Goal: Information Seeking & Learning: Learn about a topic

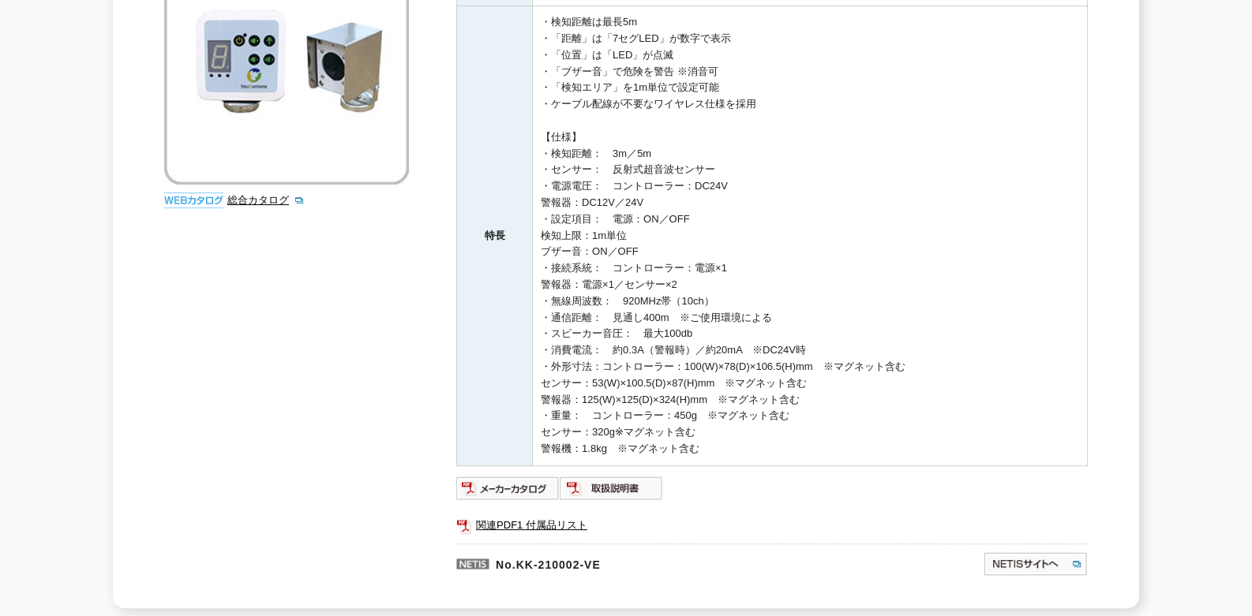
scroll to position [354, 0]
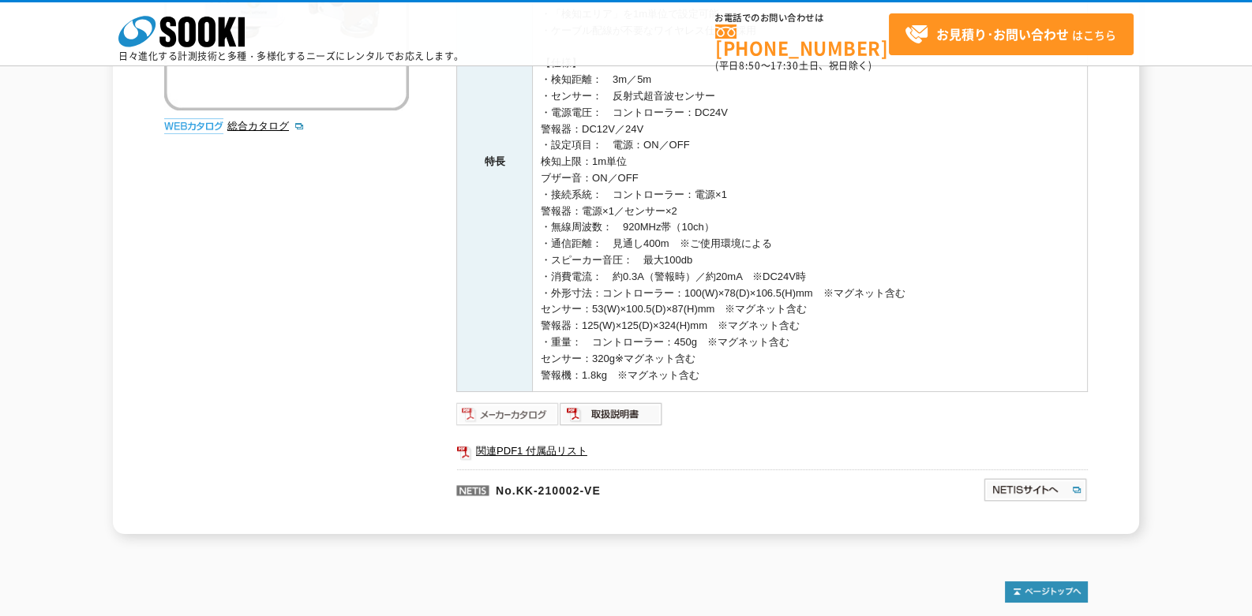
click at [545, 422] on img at bounding box center [507, 414] width 103 height 25
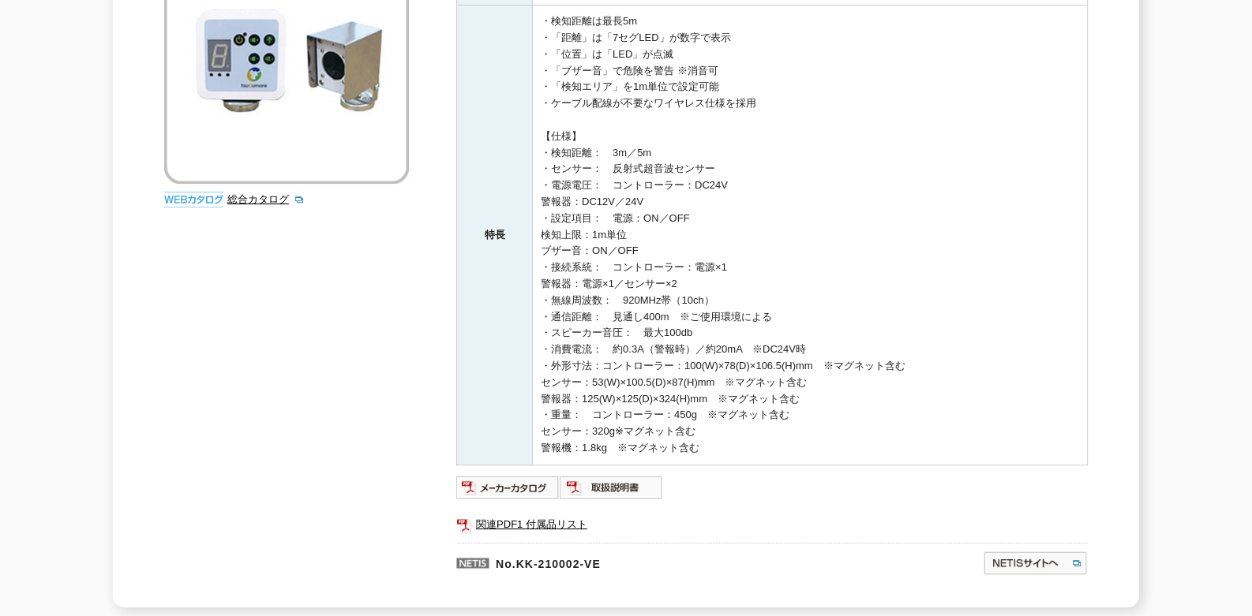
scroll to position [0, 0]
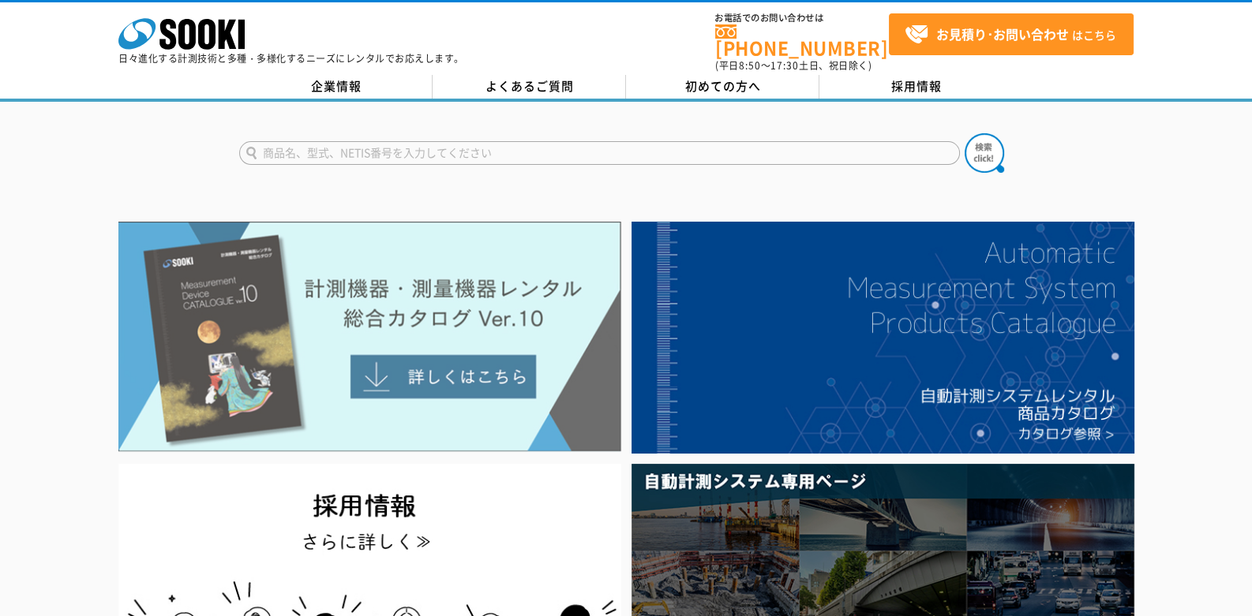
click at [228, 379] on img at bounding box center [369, 337] width 503 height 230
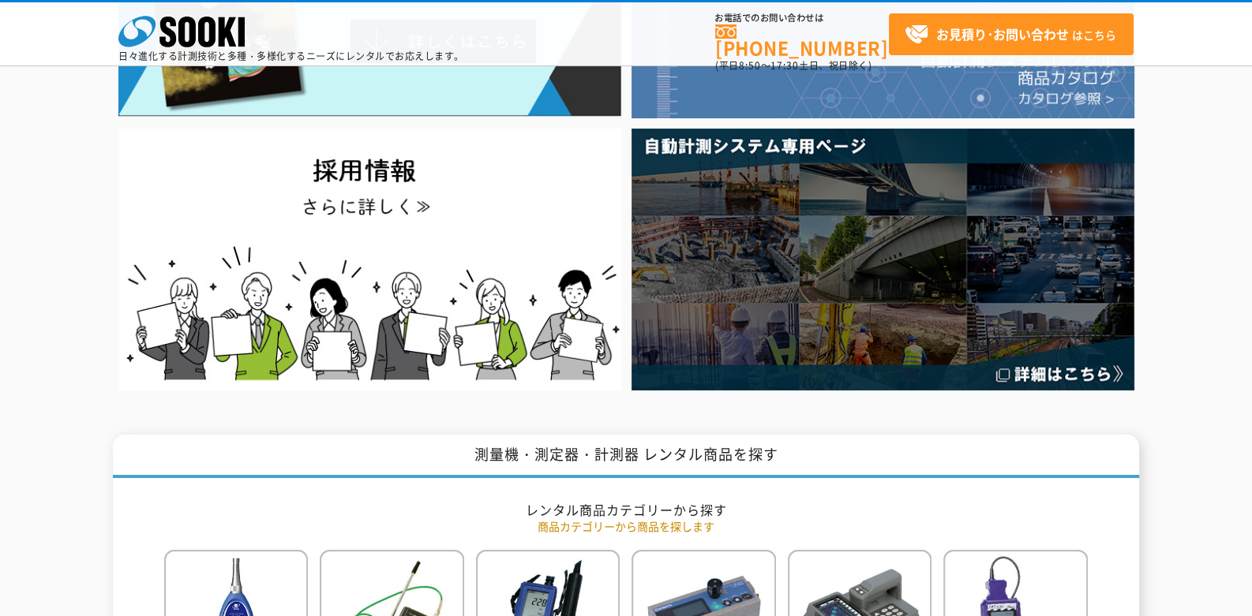
scroll to position [268, 0]
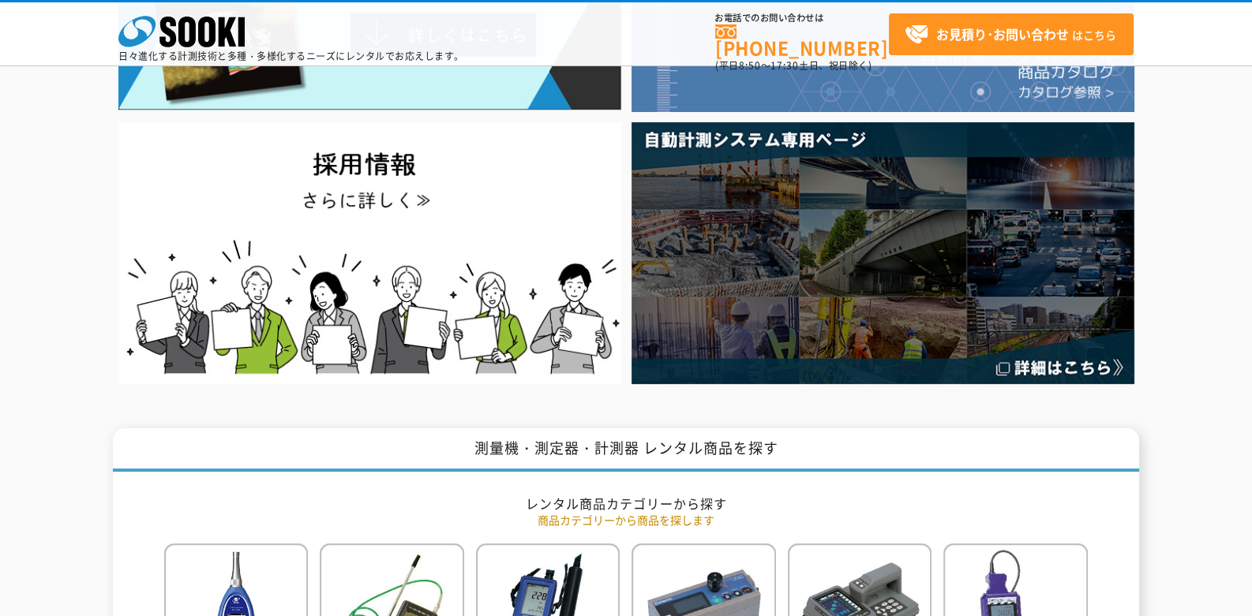
click at [685, 279] on img at bounding box center [882, 252] width 503 height 261
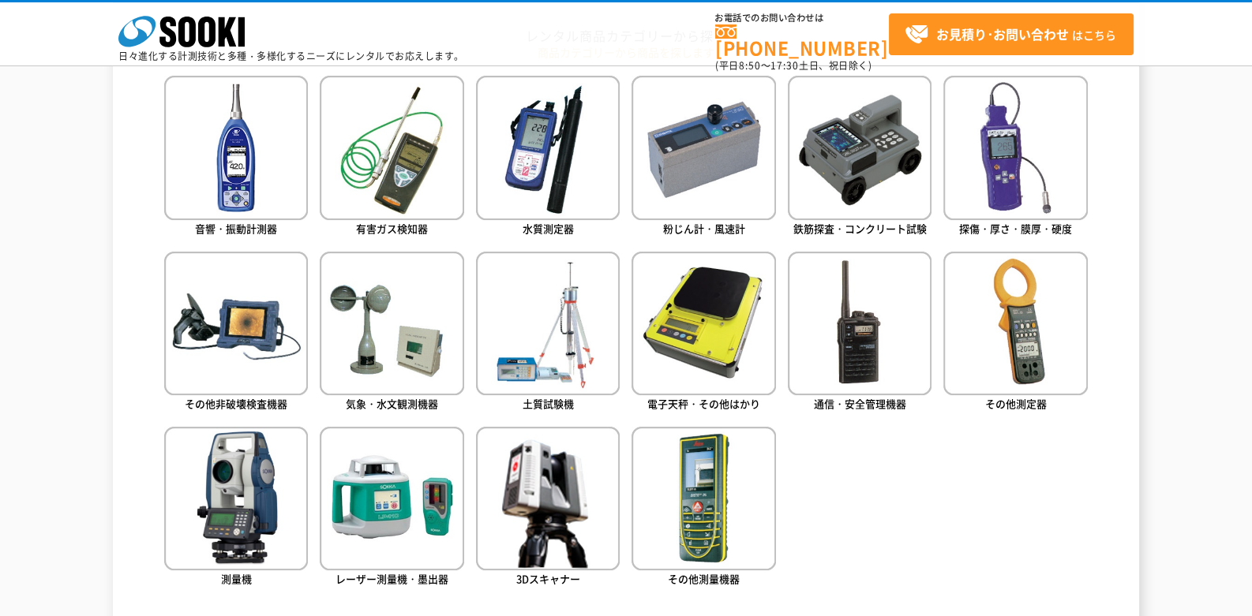
scroll to position [800, 0]
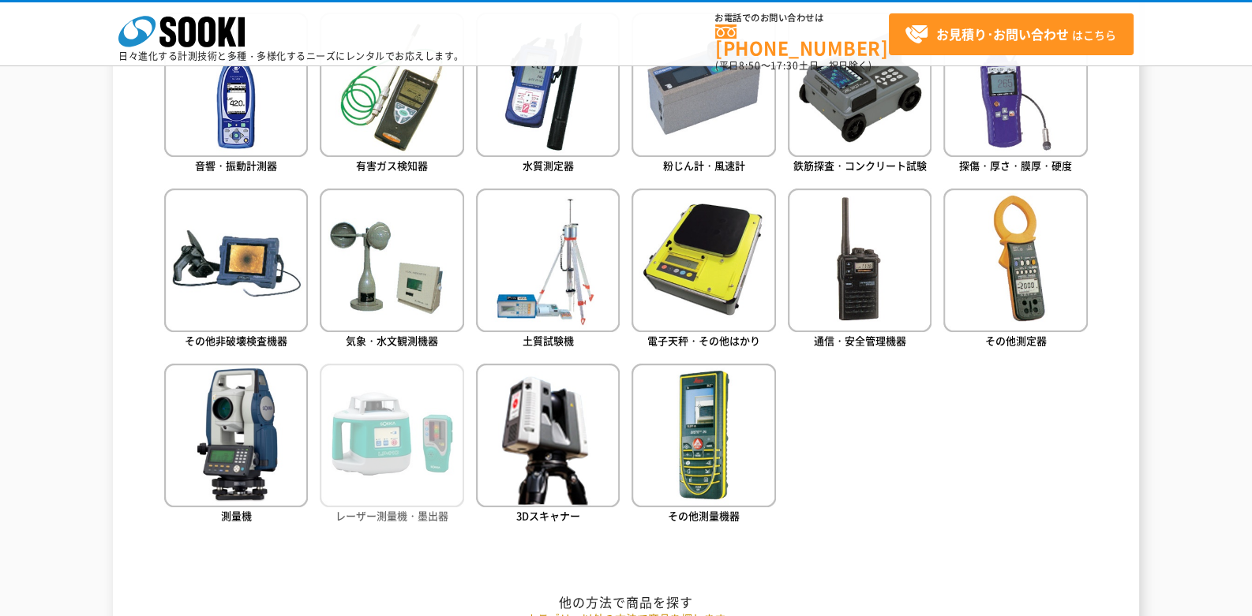
click at [401, 417] on img at bounding box center [392, 436] width 144 height 144
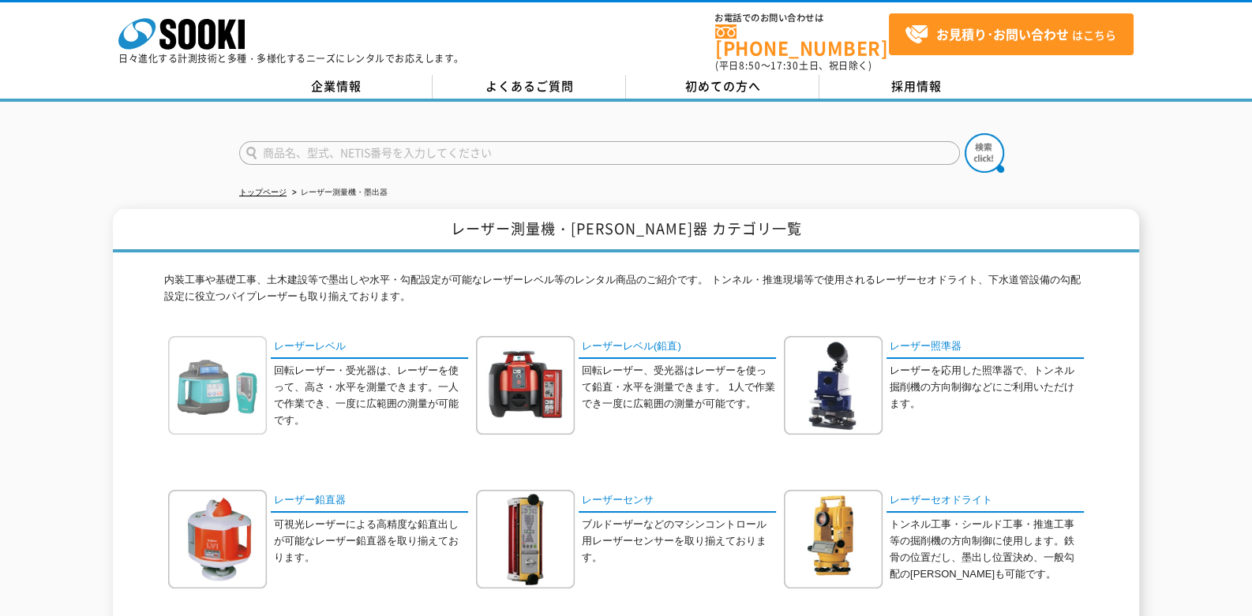
click at [237, 399] on img at bounding box center [217, 385] width 99 height 99
click at [192, 38] on icon at bounding box center [186, 34] width 17 height 31
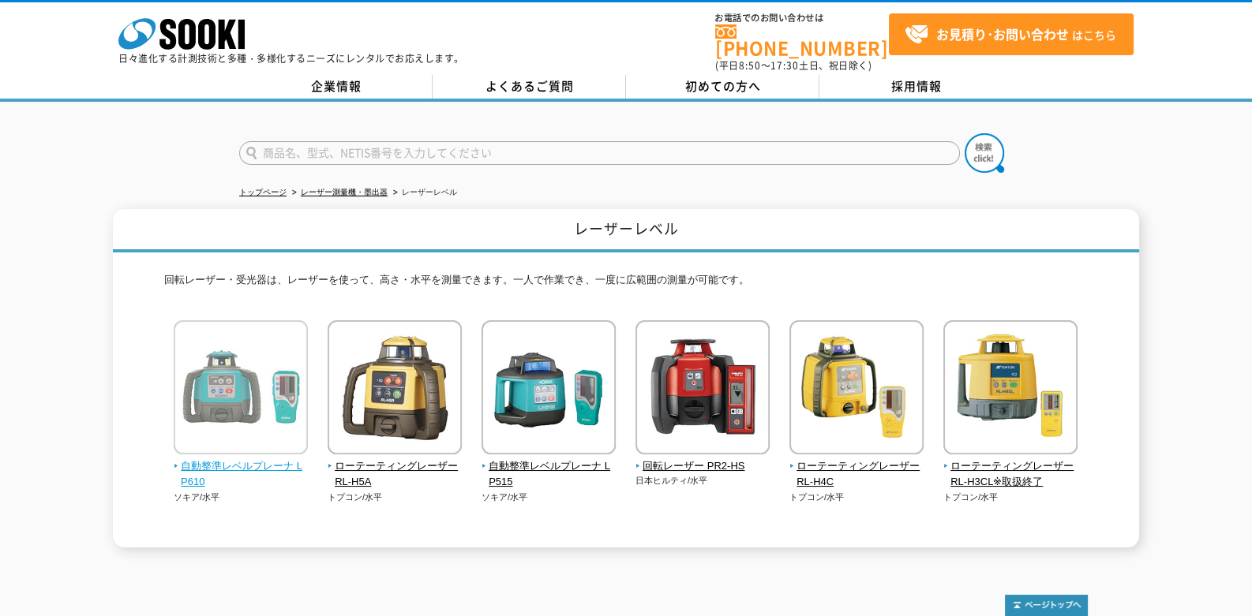
click at [257, 395] on img at bounding box center [241, 389] width 134 height 138
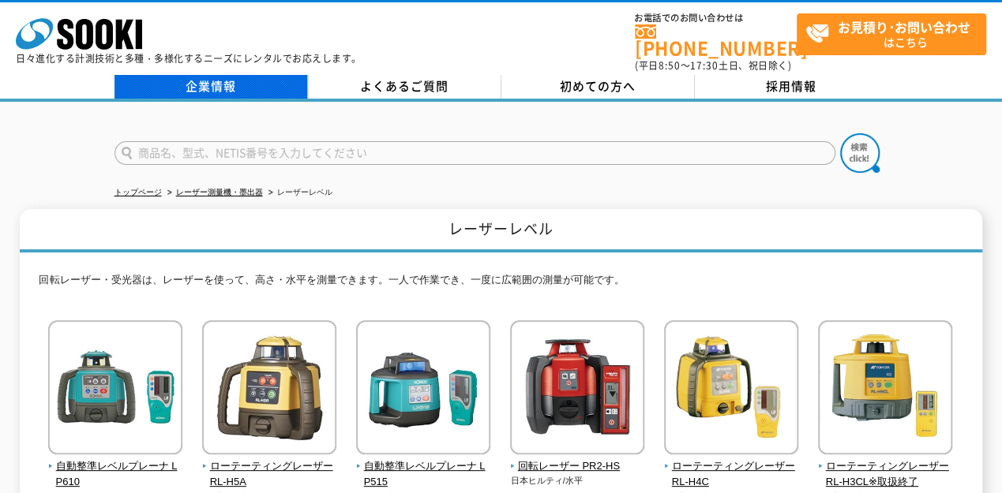
drag, startPoint x: 203, startPoint y: 147, endPoint x: 137, endPoint y: 88, distance: 88.3
click at [137, 88] on body "株式会社 ソーキ spMenu 日々進化する計測技術と多種・多様化するニーズにレンタルでお応えします。 お電話でのお問い合わせは [PHONE_NUMBER]…" at bounding box center [501, 385] width 1002 height 771
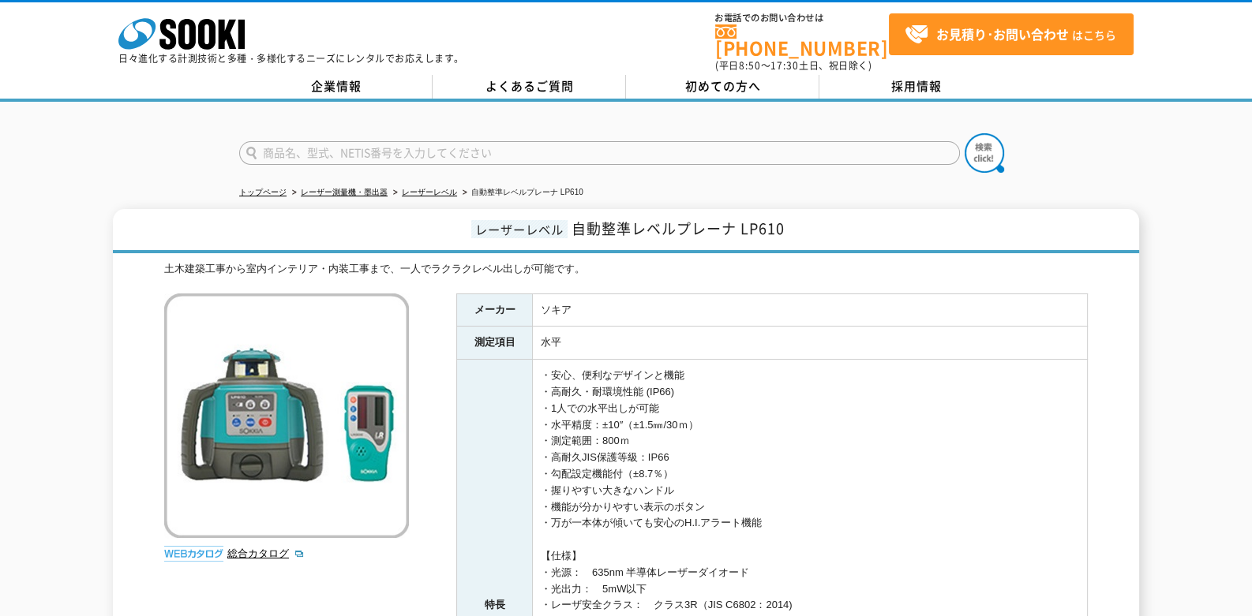
click at [257, 395] on img at bounding box center [286, 416] width 245 height 245
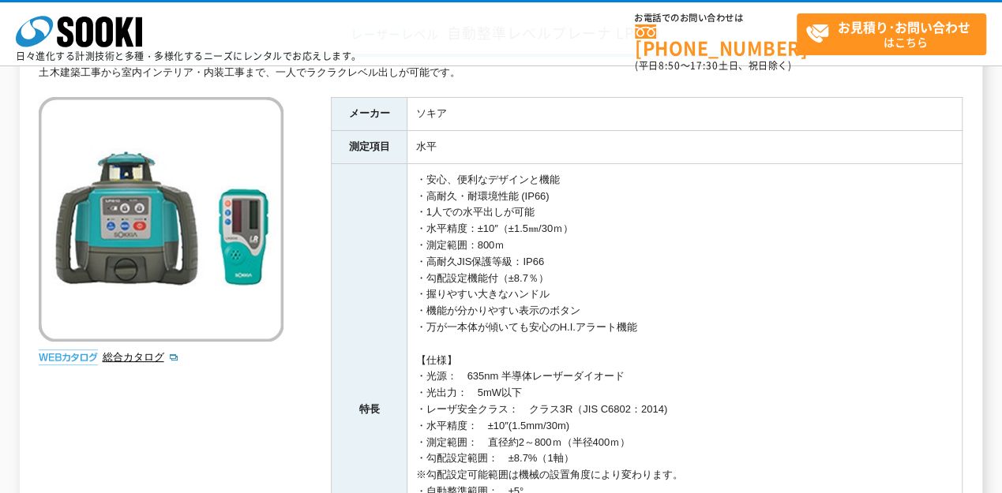
scroll to position [136, 0]
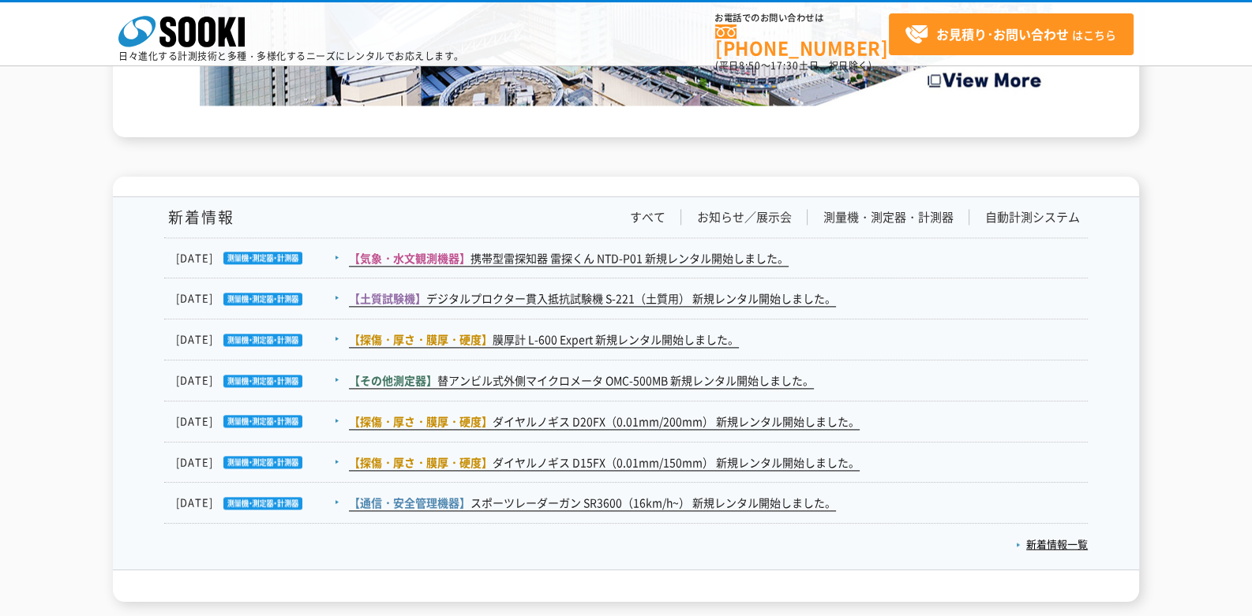
scroll to position [2491, 0]
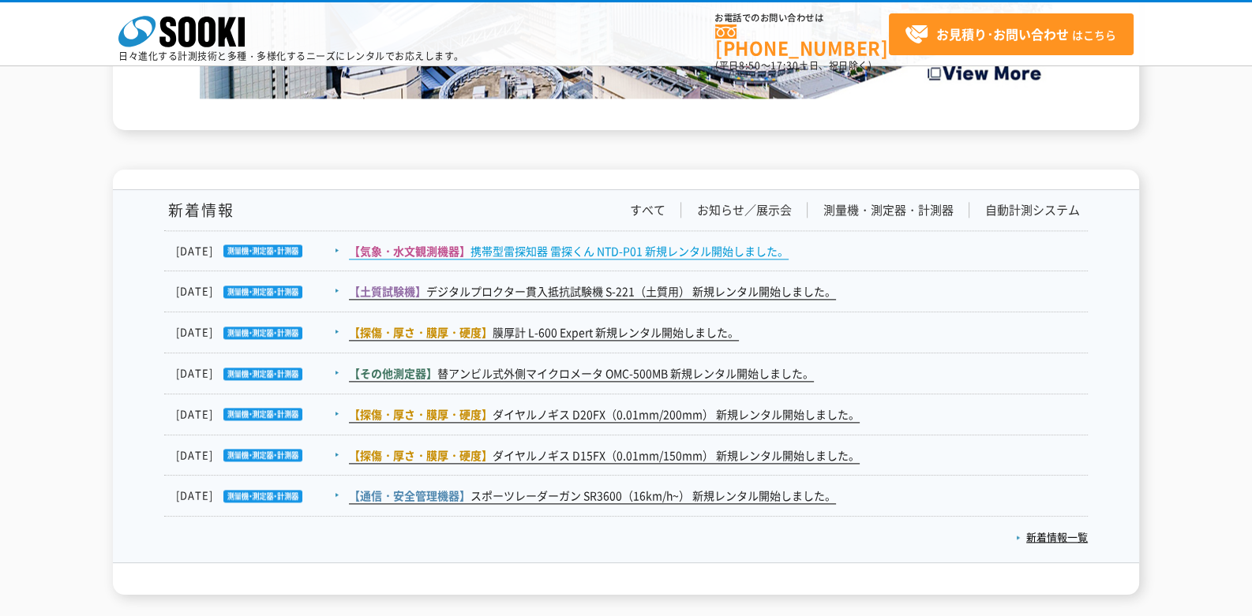
click at [684, 250] on link "【気象・水文観測機器】 携帯型雷探知器 雷探くん NTD-P01 新規レンタル開始しました。" at bounding box center [569, 251] width 440 height 17
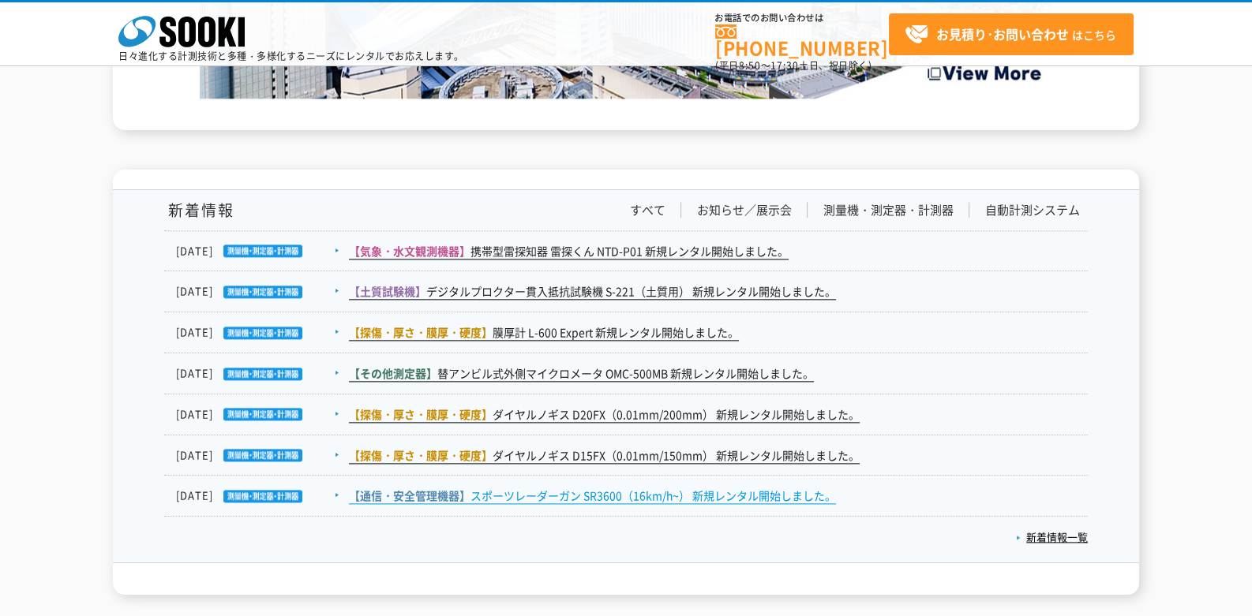
click at [632, 496] on link "【通信・安全管理機器】 スポーツレーダーガン SR3600（16km/h~） 新規レンタル開始しました。" at bounding box center [592, 496] width 487 height 17
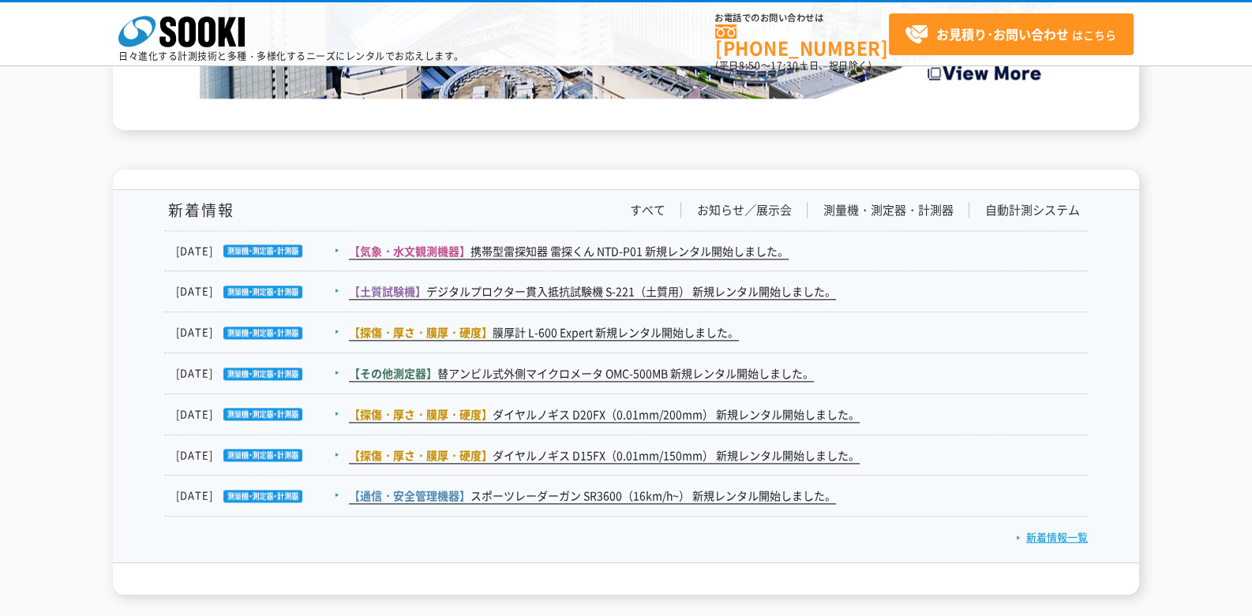
click at [1040, 537] on link "新着情報一覧" at bounding box center [1052, 537] width 72 height 15
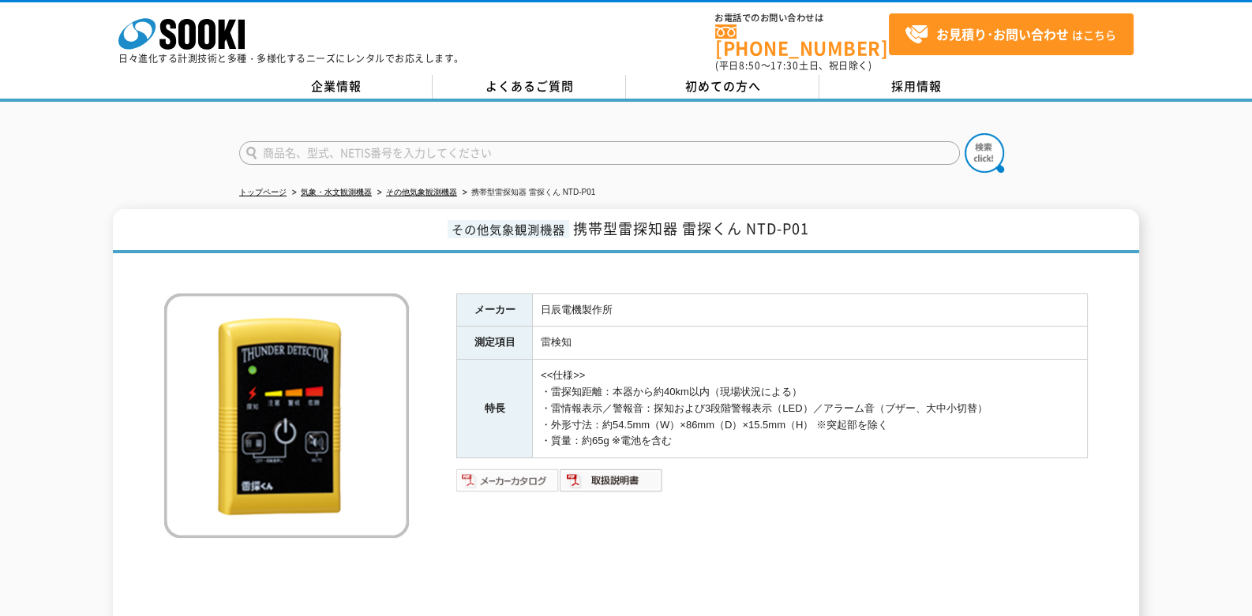
click at [529, 468] on img at bounding box center [507, 480] width 103 height 25
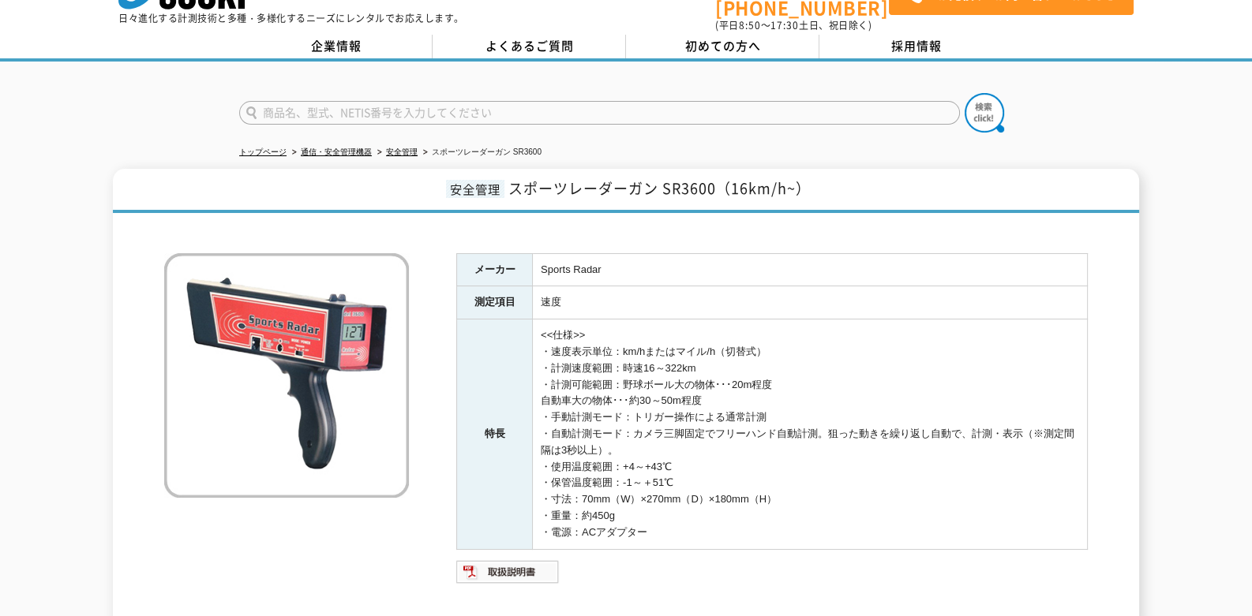
scroll to position [78, 0]
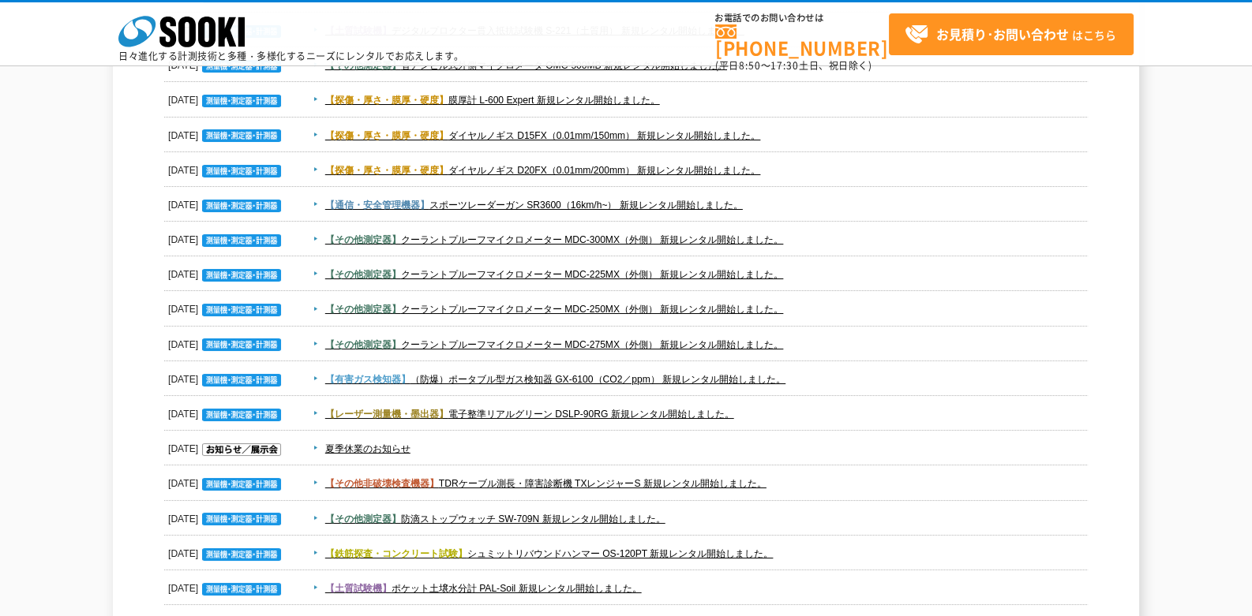
scroll to position [323, 0]
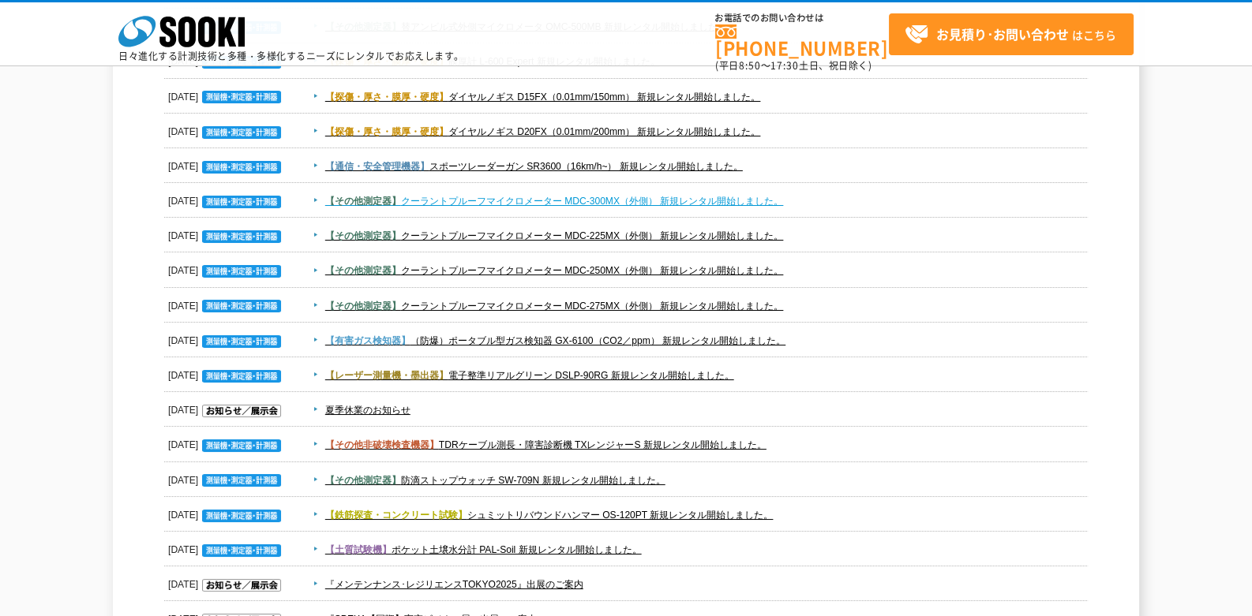
click at [564, 197] on link "【その他測定器】 クーラントプルーフマイクロメーター MDC-300MX（外側） 新規レンタル開始しました。" at bounding box center [554, 201] width 459 height 11
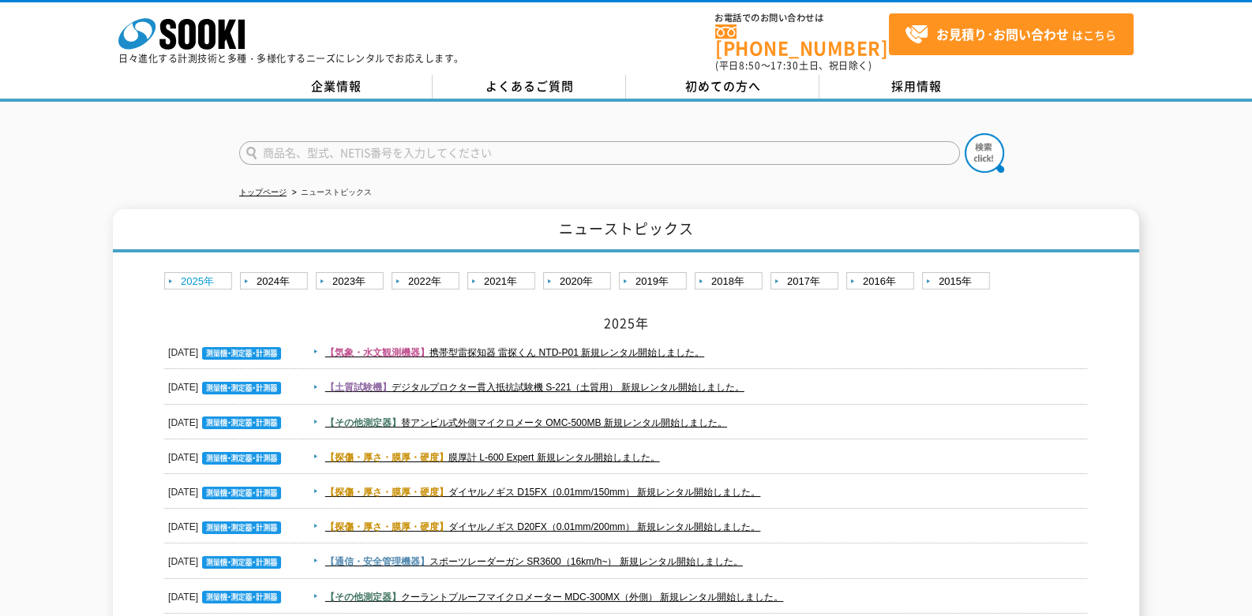
click at [223, 272] on link "2025年" at bounding box center [200, 282] width 72 height 20
click at [369, 382] on span "【土質試験機】" at bounding box center [358, 387] width 66 height 11
click at [275, 272] on link "2024年" at bounding box center [276, 282] width 72 height 20
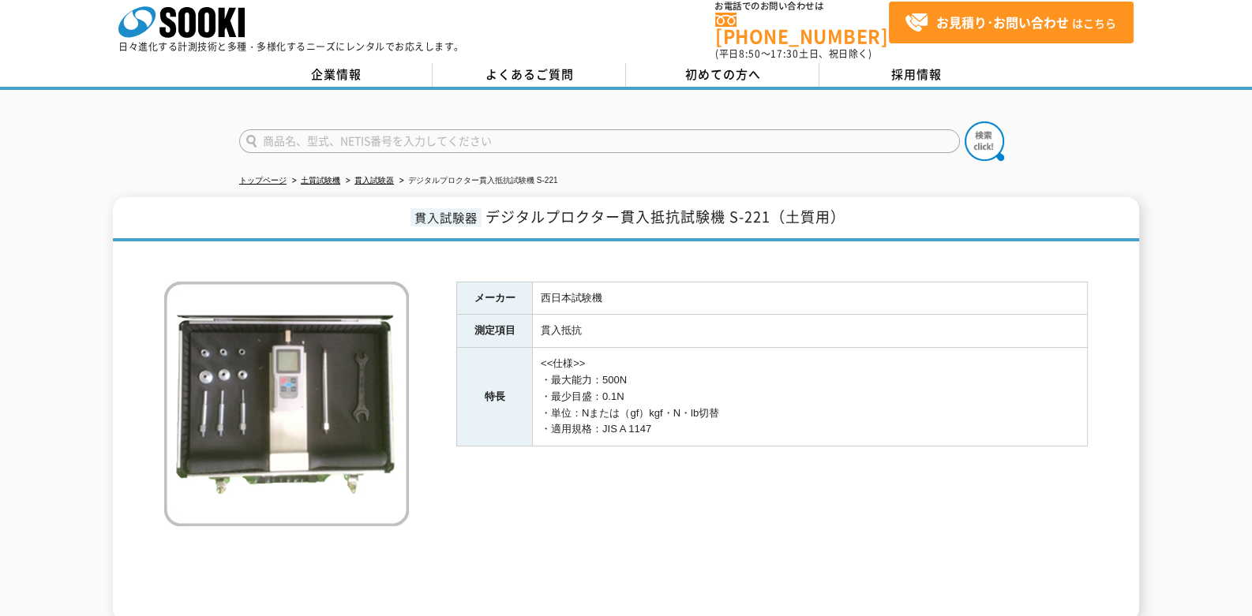
scroll to position [37, 0]
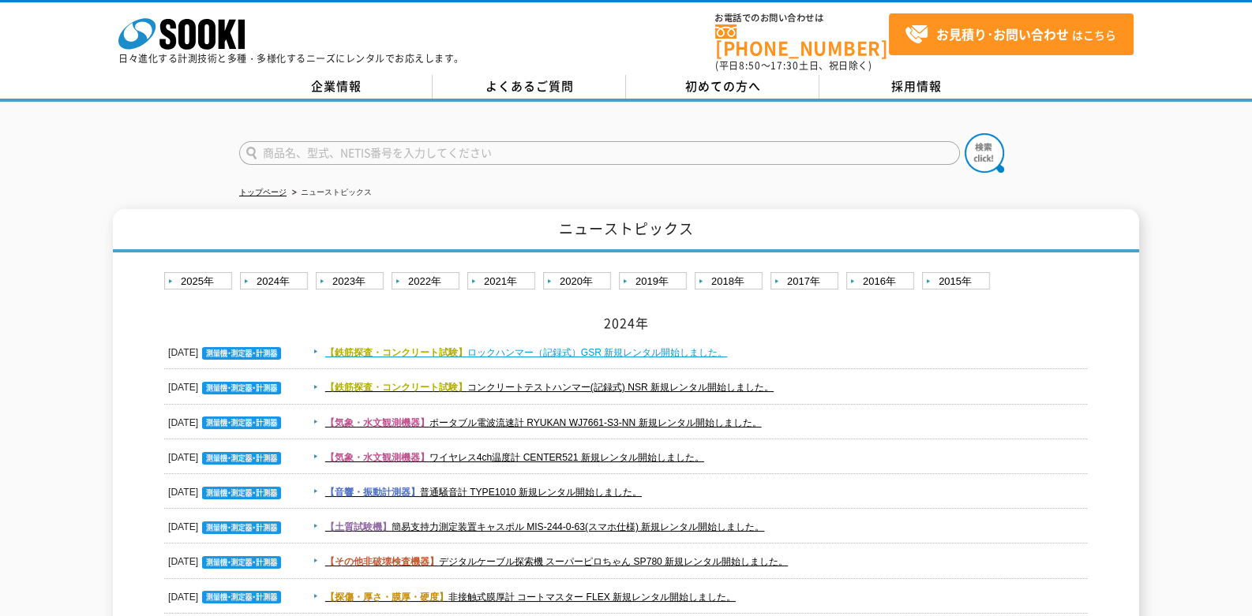
click at [569, 347] on link "【鉄筋探査・コンクリート試験】 ロックハンマー（記録式）GSR 新規レンタル開始しました。" at bounding box center [526, 352] width 403 height 11
click at [188, 272] on link "2025年" at bounding box center [200, 282] width 72 height 20
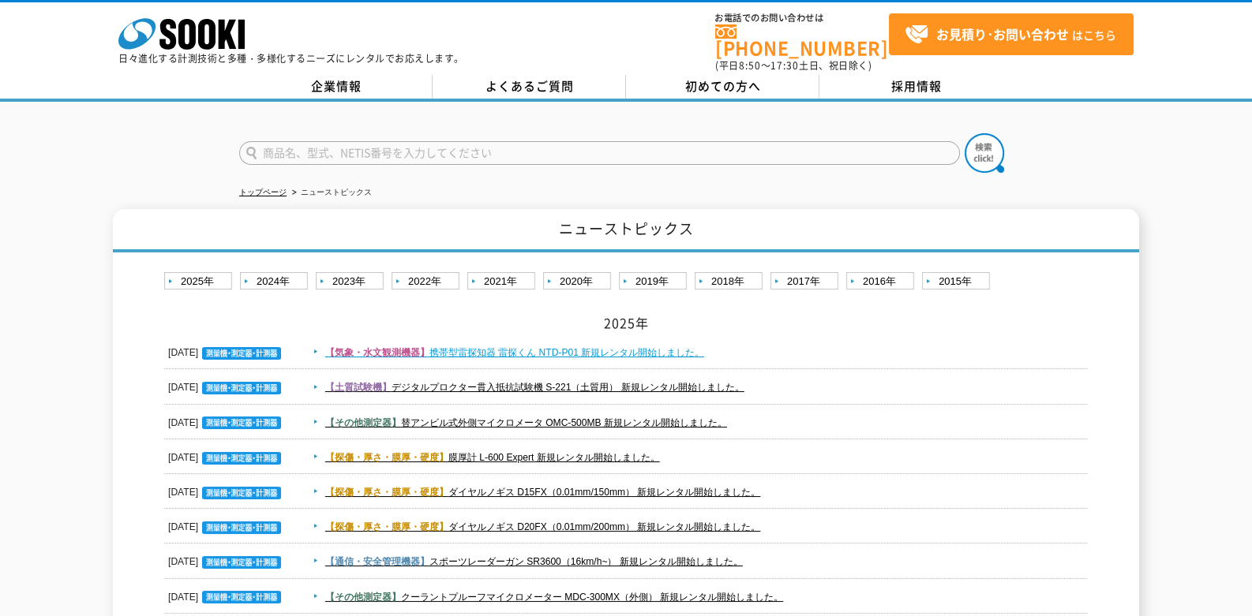
click at [391, 347] on span "【気象・水文観測機器】" at bounding box center [377, 352] width 104 height 11
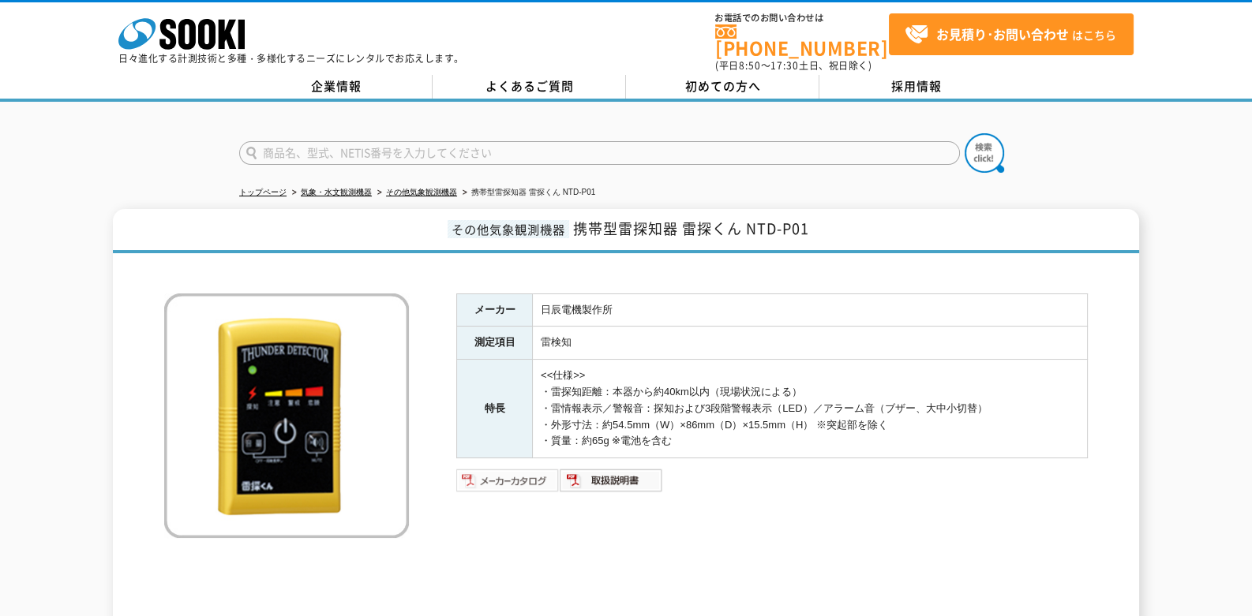
click at [485, 478] on img at bounding box center [507, 480] width 103 height 25
click at [201, 20] on icon at bounding box center [206, 34] width 17 height 31
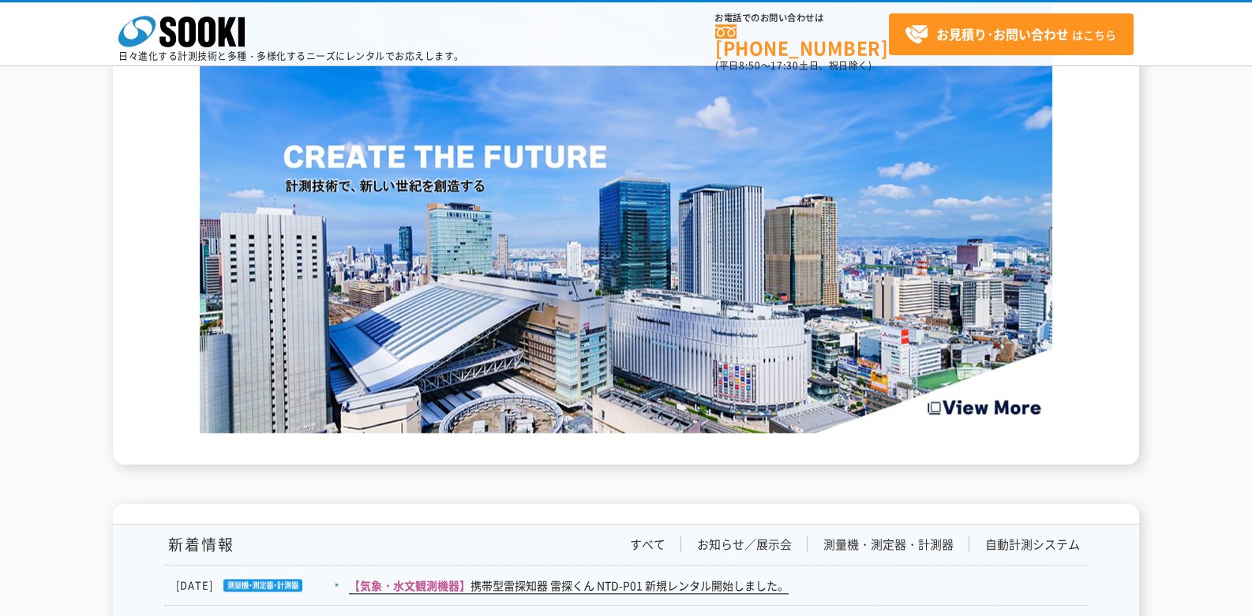
scroll to position [2334, 0]
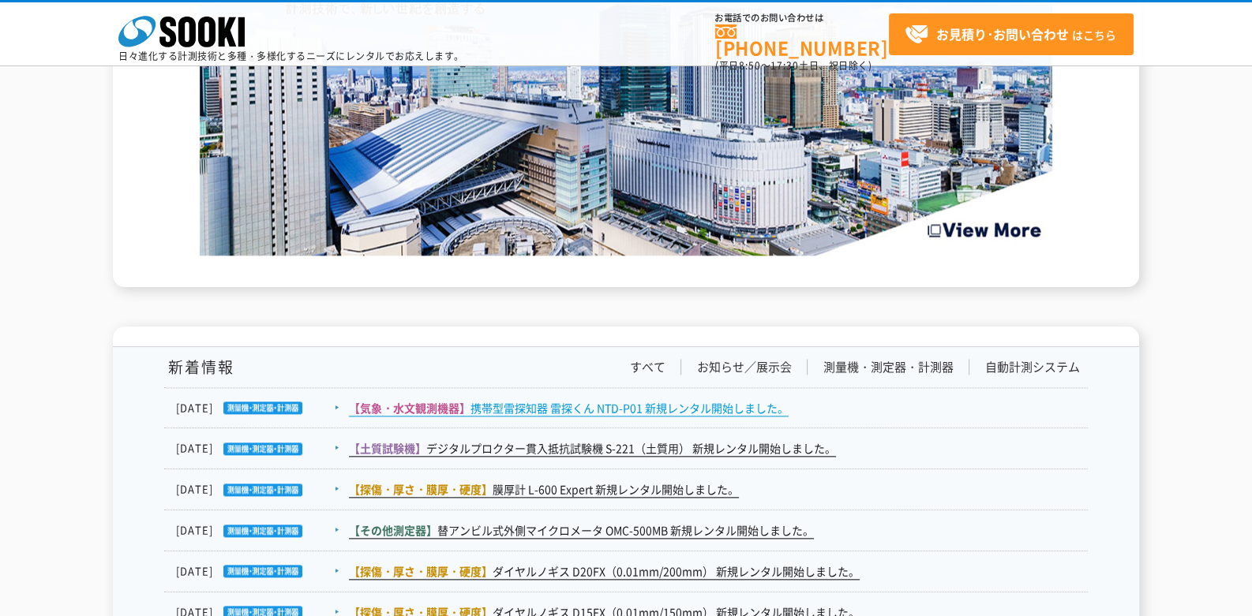
click at [628, 404] on link "【気象・水文観測機器】 携帯型雷探知器 雷探くん NTD-P01 新規レンタル開始しました。" at bounding box center [569, 408] width 440 height 17
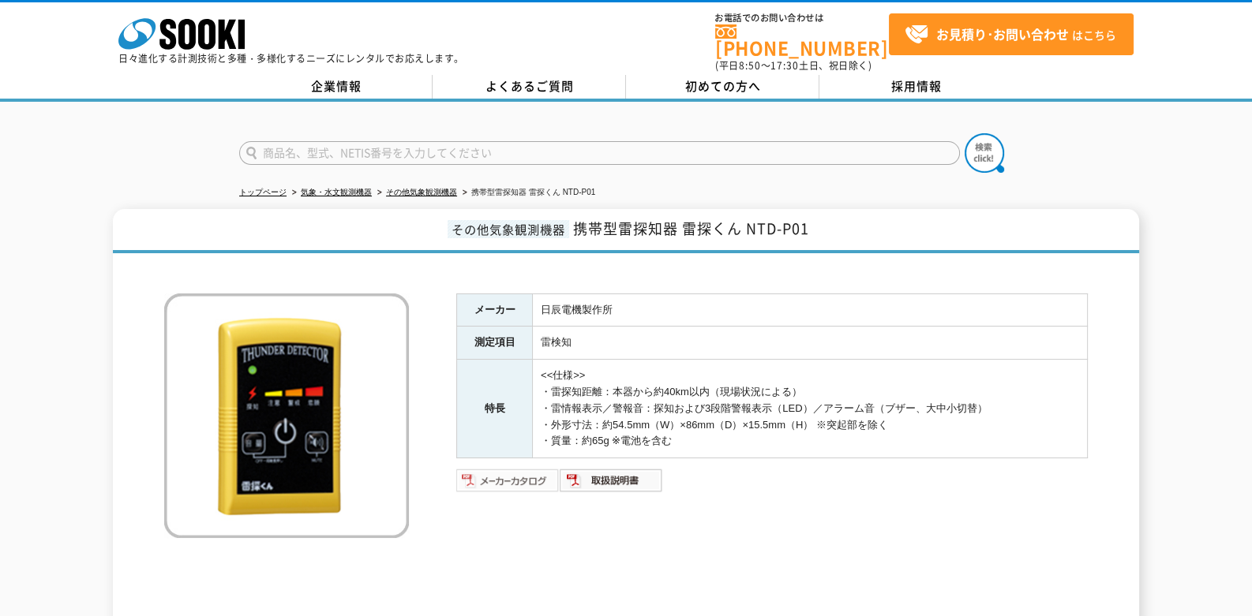
click at [458, 468] on img at bounding box center [507, 480] width 103 height 25
click at [200, 50] on link "株式会社 ソーキ" at bounding box center [181, 45] width 126 height 15
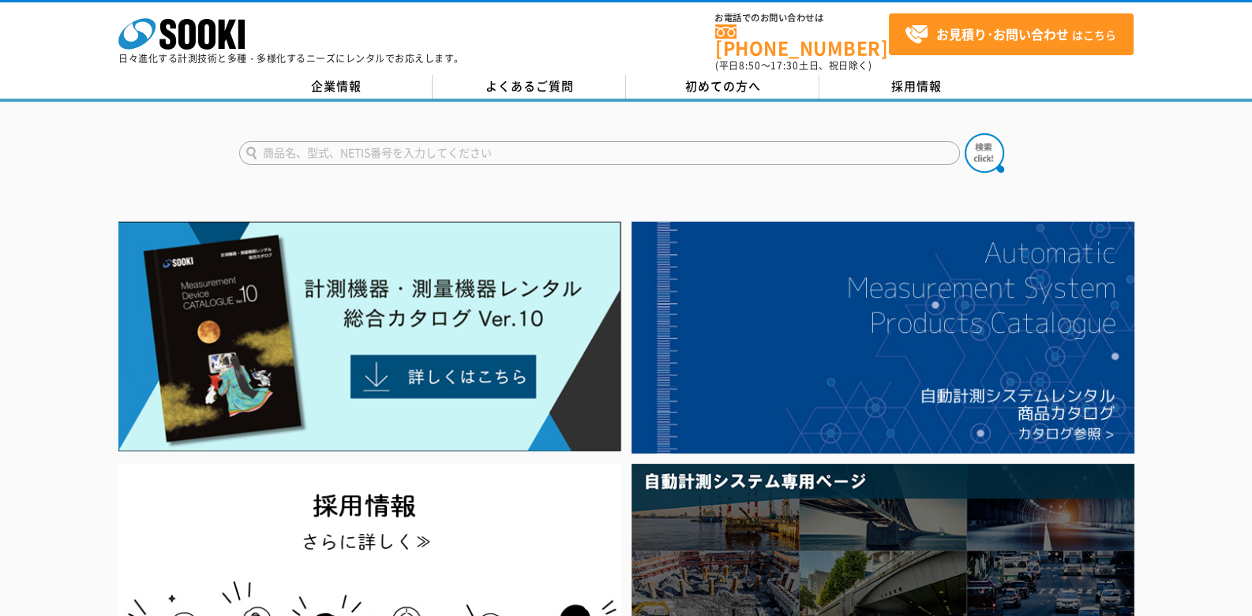
click at [309, 268] on img at bounding box center [369, 337] width 503 height 230
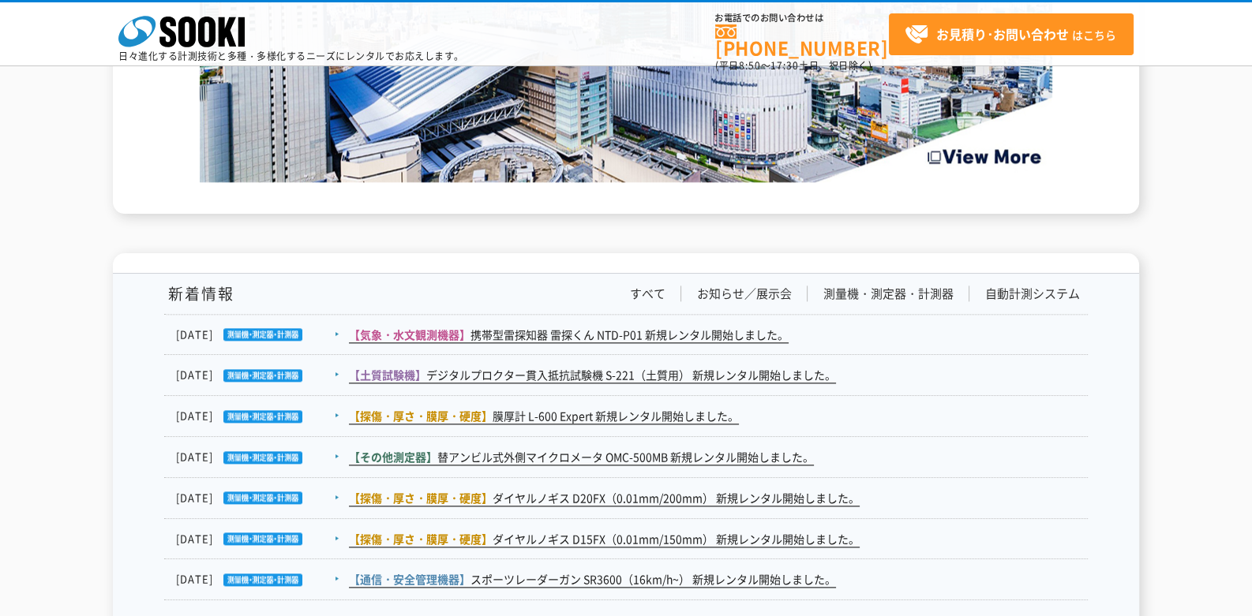
scroll to position [2504, 0]
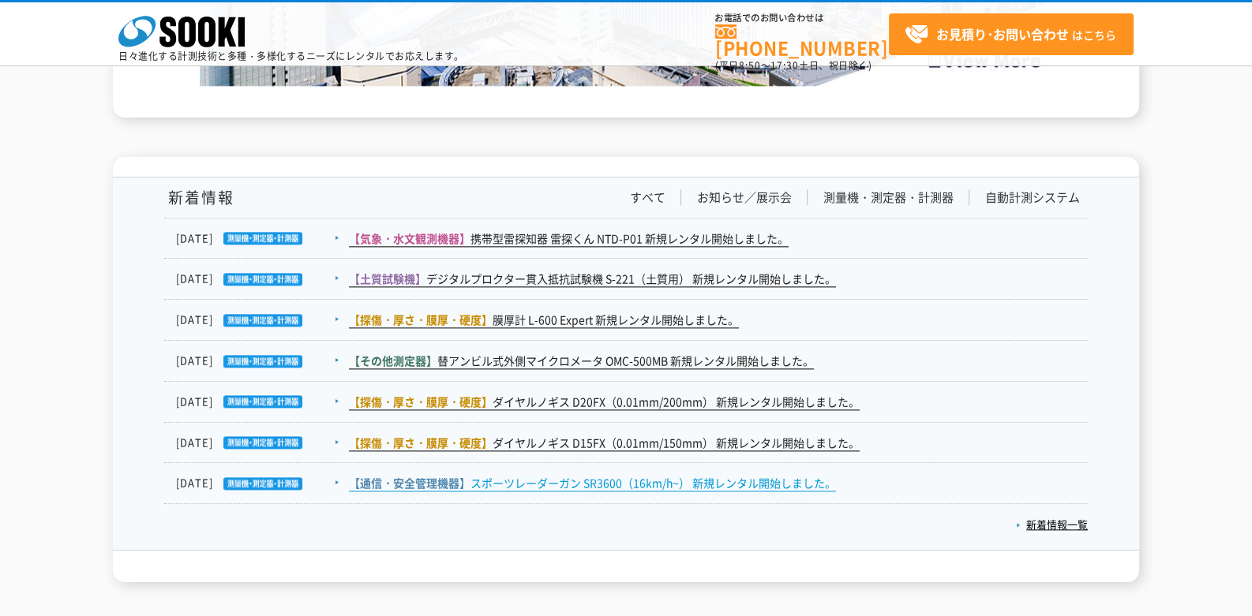
click at [607, 475] on link "【通信・安全管理機器】 スポーツレーダーガン SR3600（16km/h~） 新規レンタル開始しました。" at bounding box center [592, 483] width 487 height 17
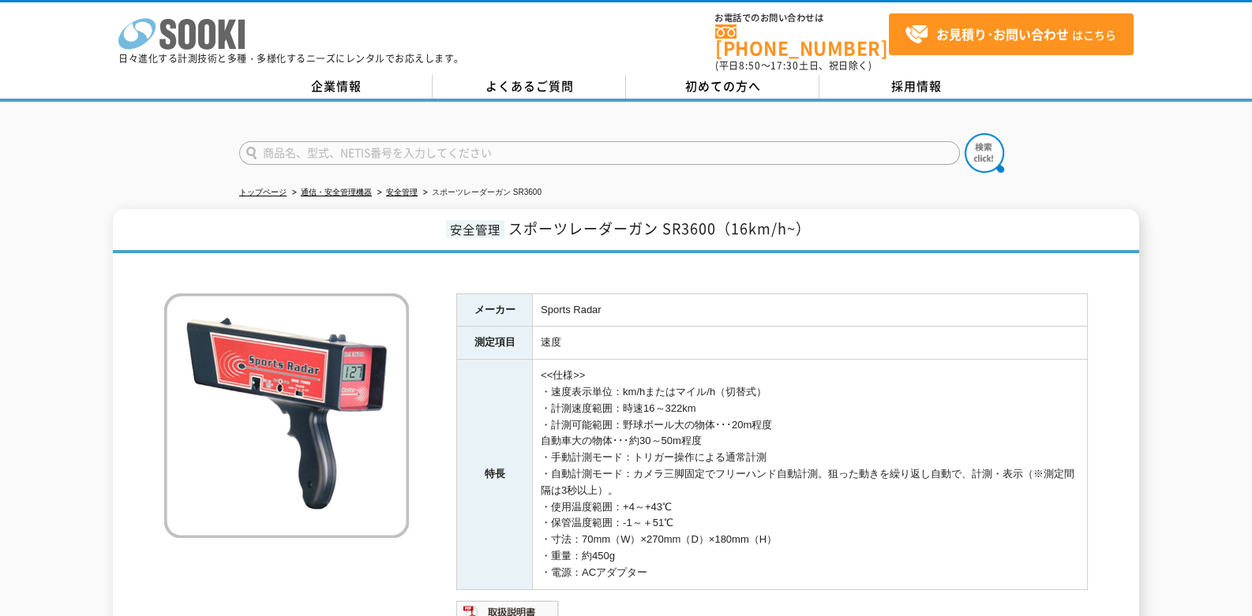
click at [182, 35] on icon at bounding box center [186, 34] width 17 height 31
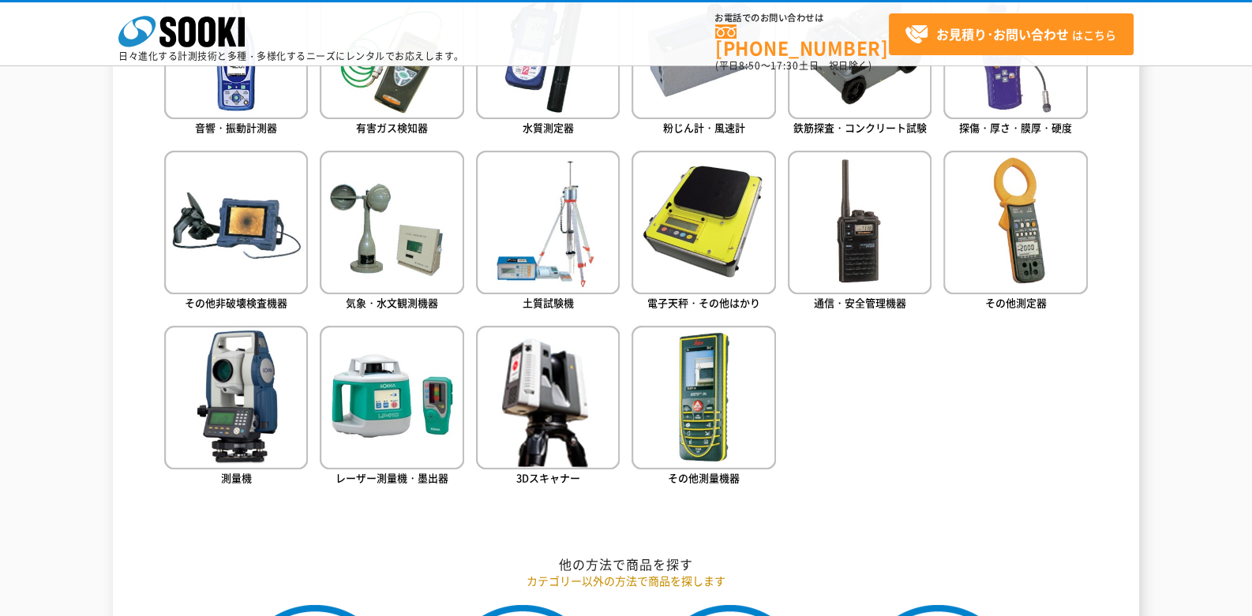
scroll to position [645, 0]
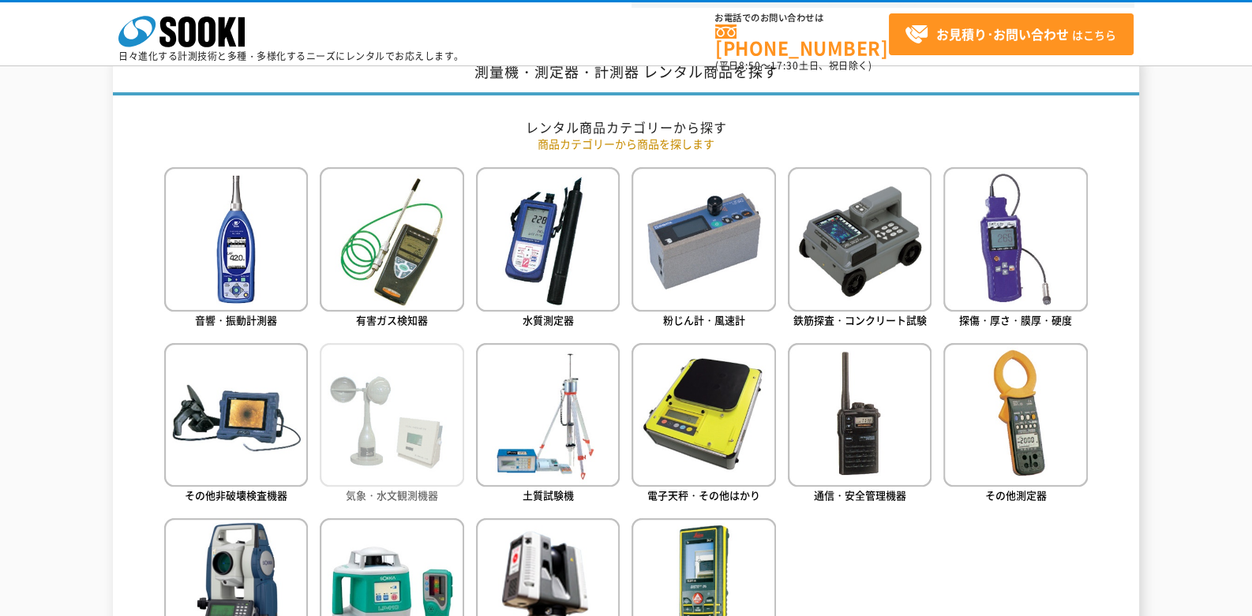
click at [444, 440] on img at bounding box center [392, 415] width 144 height 144
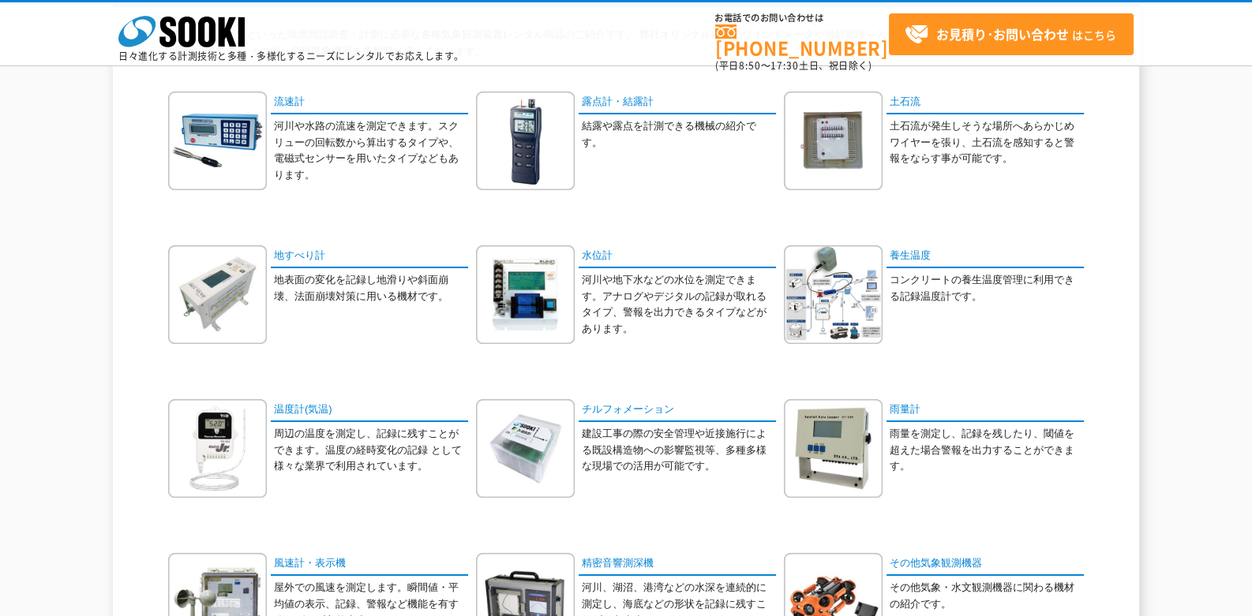
scroll to position [173, 0]
click at [509, 423] on img at bounding box center [525, 448] width 99 height 99
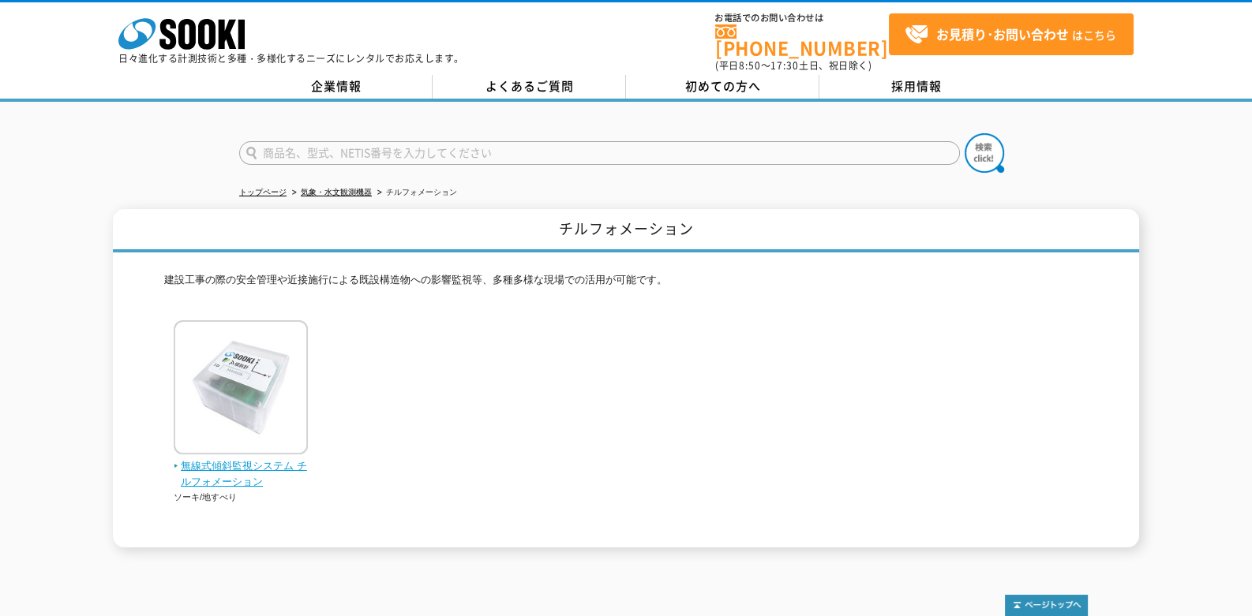
click at [260, 356] on img at bounding box center [241, 389] width 134 height 138
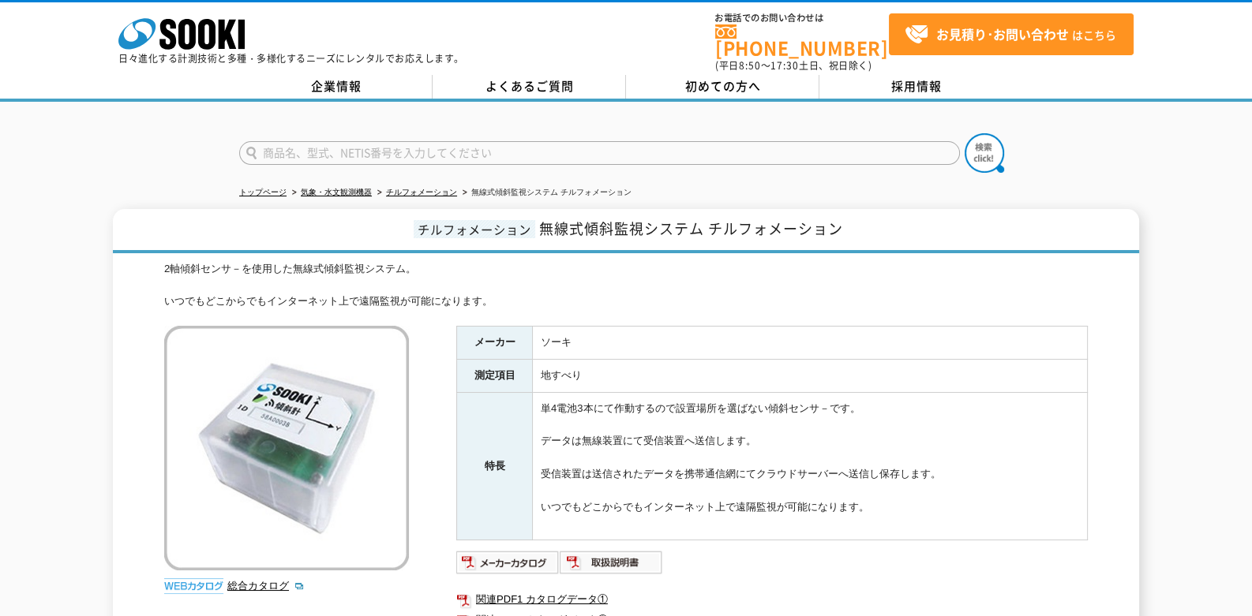
click at [193, 11] on div "株式会社 ソーキ spMenu 日々進化する計測技術と多種・多様化するニーズにレンタルでお応えします。" at bounding box center [291, 36] width 346 height 53
click at [179, 24] on icon at bounding box center [186, 34] width 17 height 31
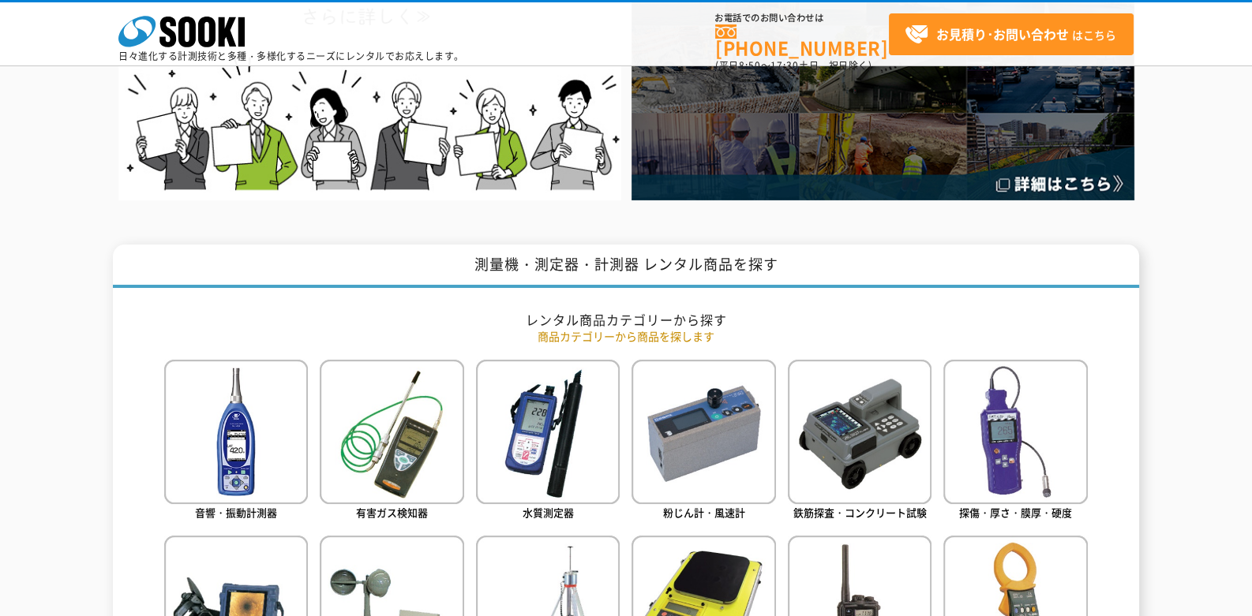
scroll to position [1164, 0]
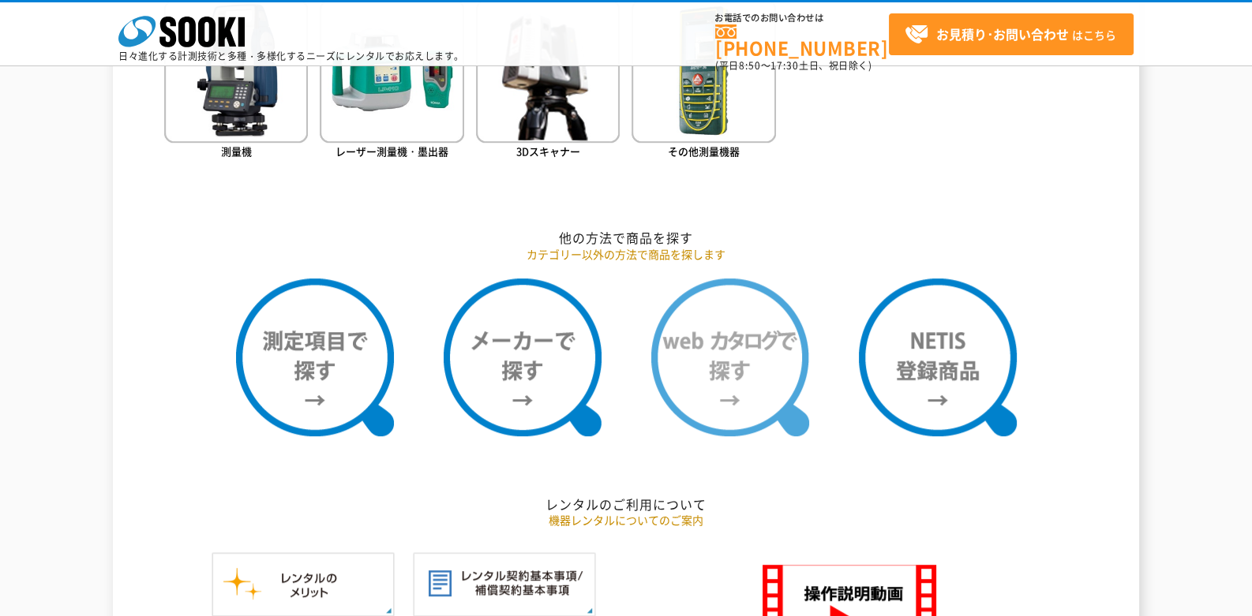
click at [749, 375] on img at bounding box center [730, 358] width 158 height 158
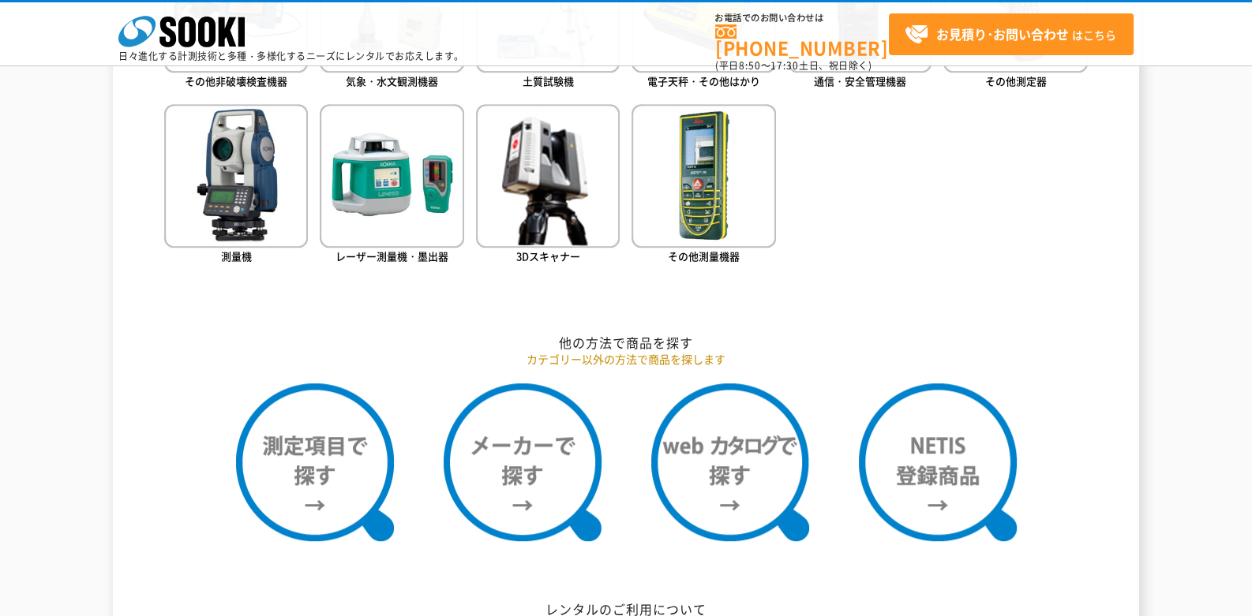
scroll to position [1122, 0]
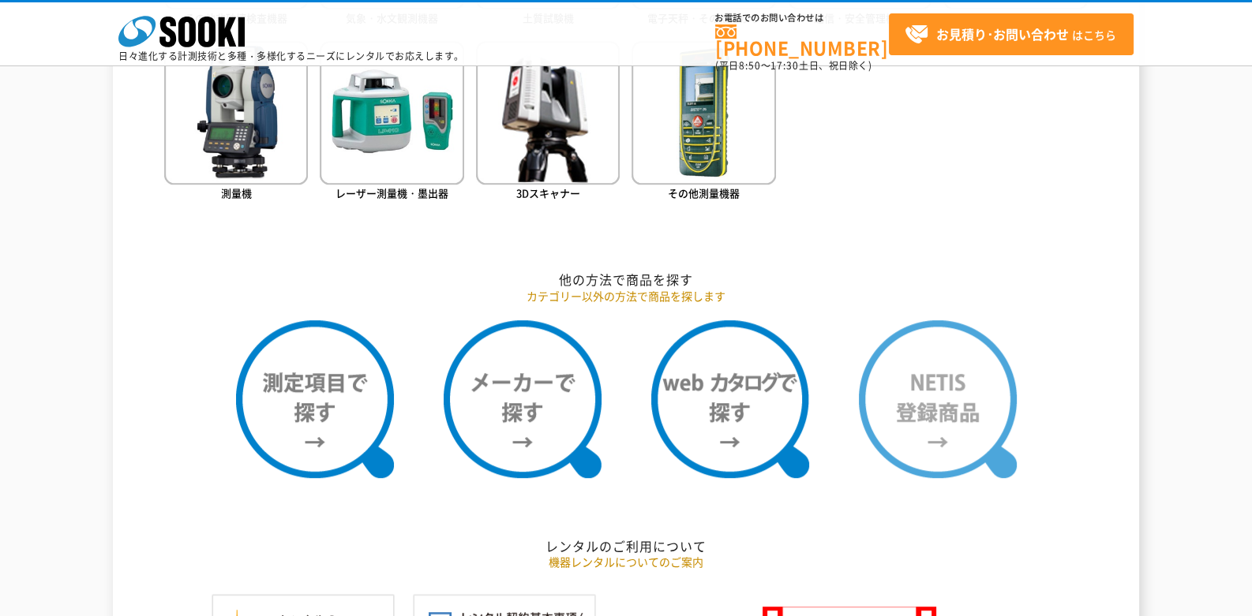
click at [892, 376] on img at bounding box center [938, 399] width 158 height 158
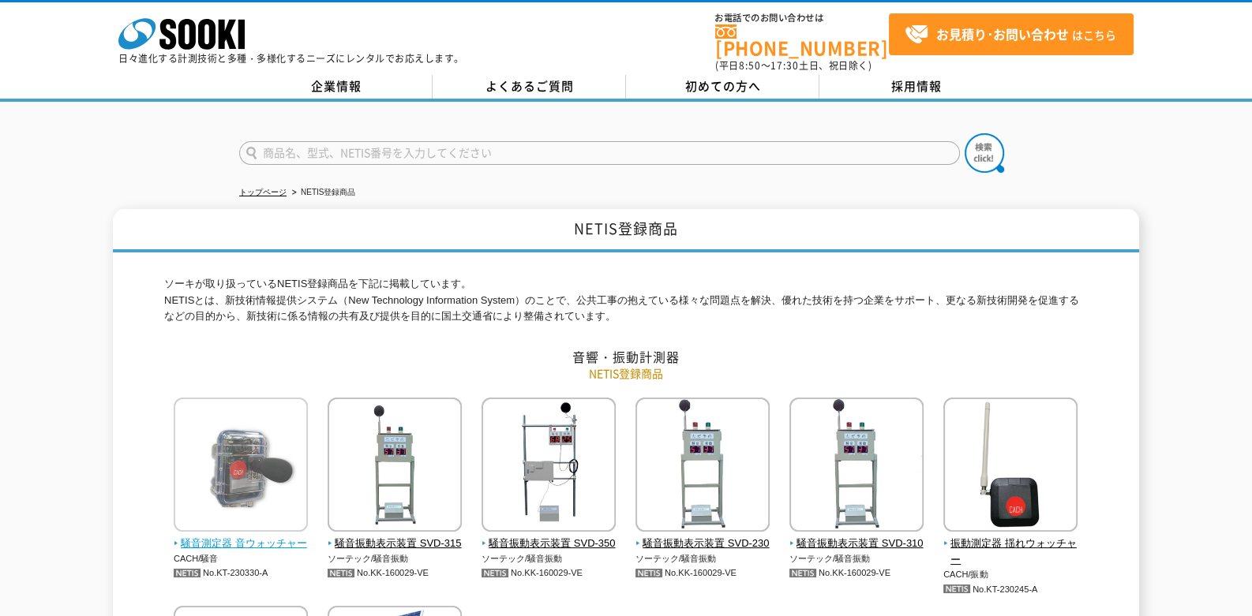
click at [271, 521] on img at bounding box center [241, 467] width 134 height 138
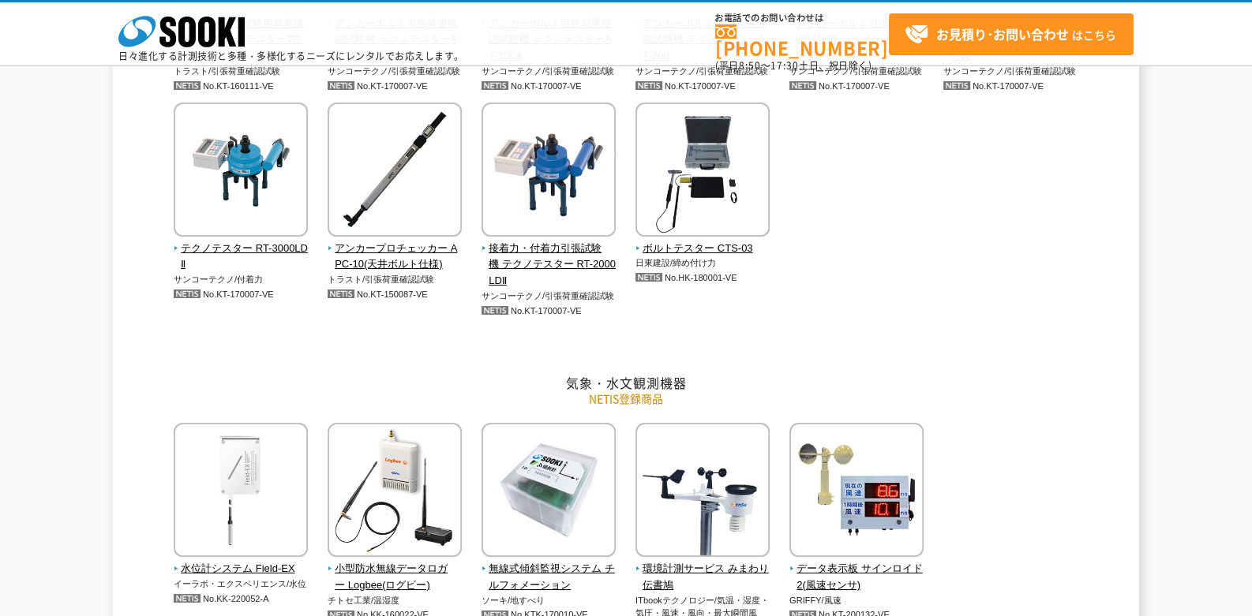
scroll to position [1732, 0]
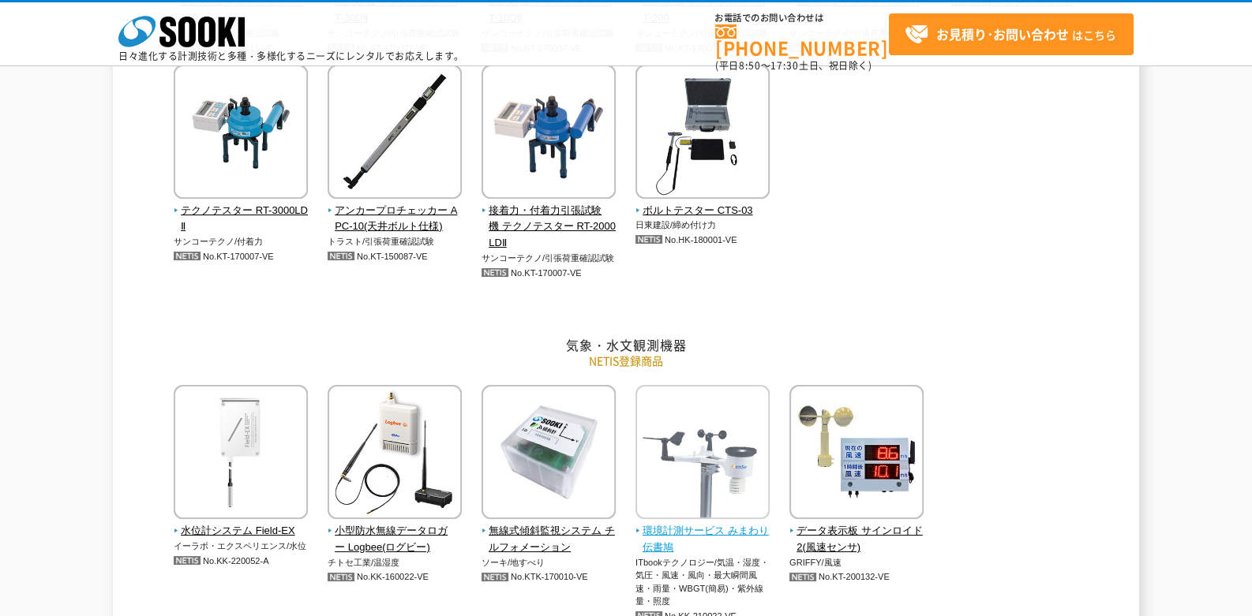
click at [754, 461] on img at bounding box center [702, 454] width 134 height 138
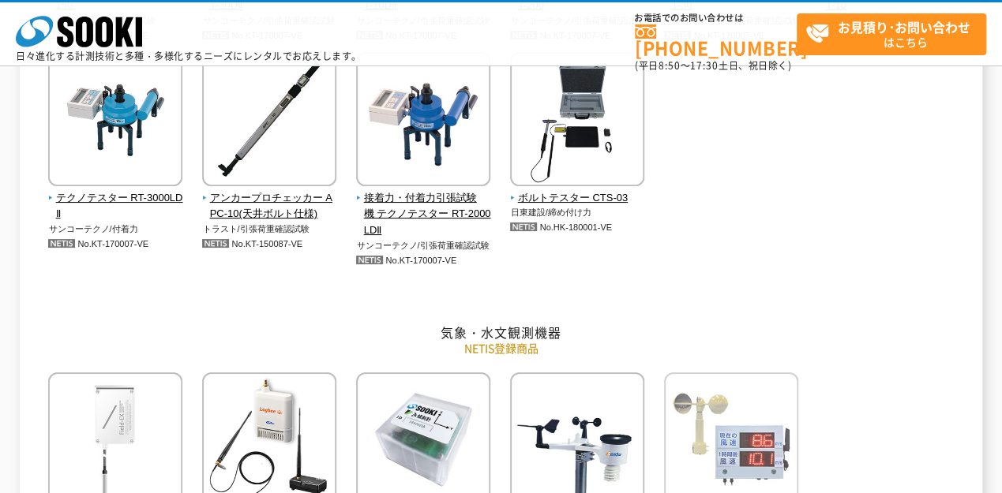
click at [774, 455] on img at bounding box center [731, 442] width 134 height 138
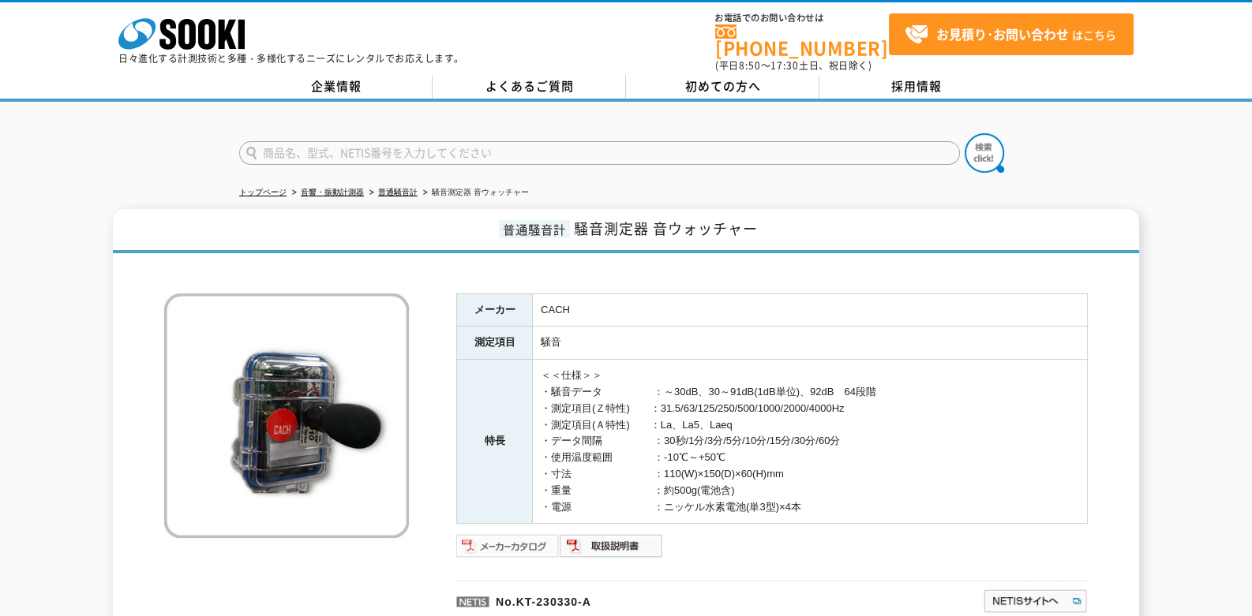
click at [484, 539] on img at bounding box center [507, 546] width 103 height 25
drag, startPoint x: 509, startPoint y: 335, endPoint x: 553, endPoint y: 612, distance: 279.7
click at [553, 612] on div "メーカー CACH 測定項目 騒音 特長 ＜＜仕様＞＞ ・騒音データ　　　　　：～30dB、30～91dB(1dB単位)、92dB　64段階 ・測定項目(Ｚ特…" at bounding box center [771, 470] width 631 height 353
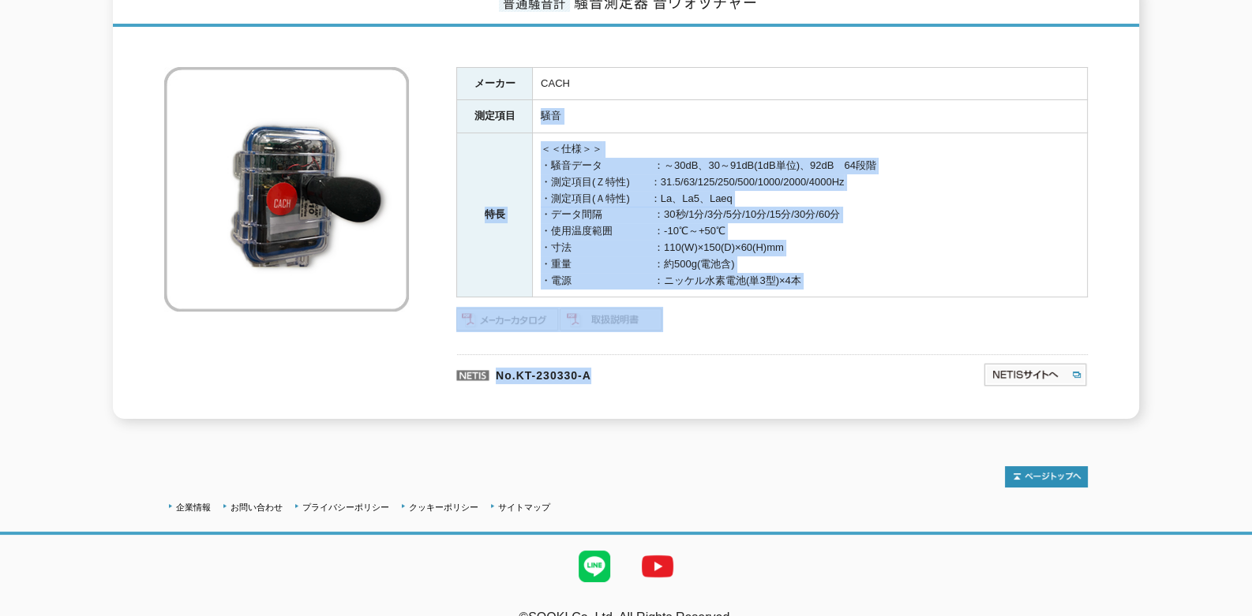
scroll to position [229, 0]
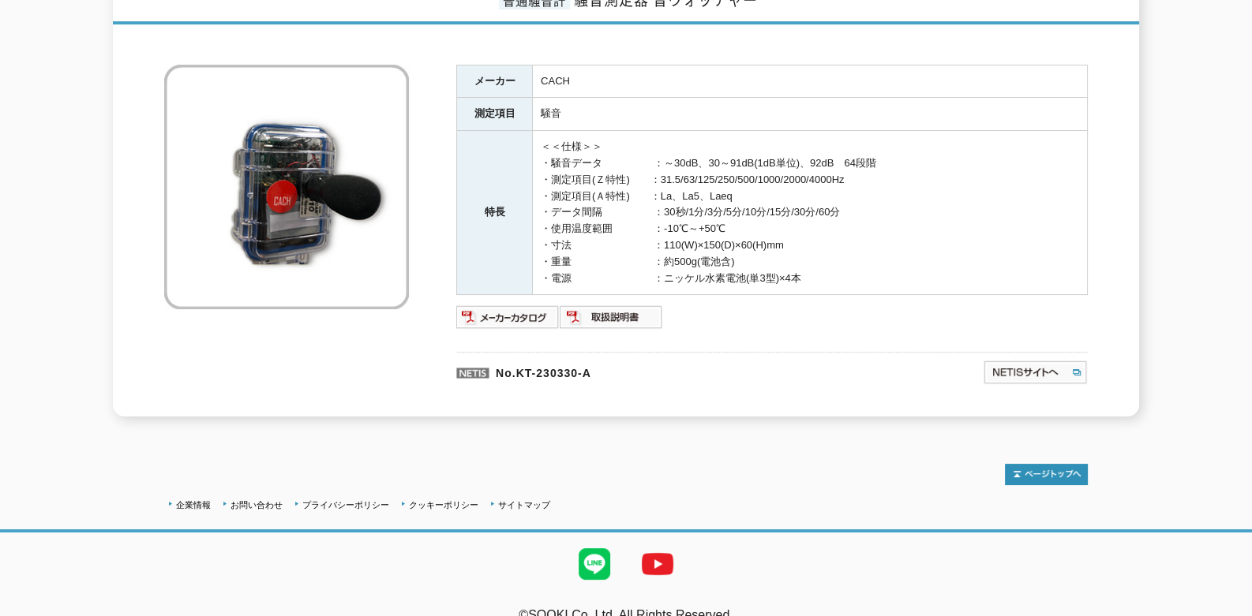
click at [1145, 303] on div "普通騒音計 騒音測定器 音ウォッチャー メーカー CACH 測定項目 騒音 特長 ＜＜仕様＞＞ ・騒音データ　　　　　：～30dB、30～91dB(1dB単位…" at bounding box center [626, 198] width 1252 height 437
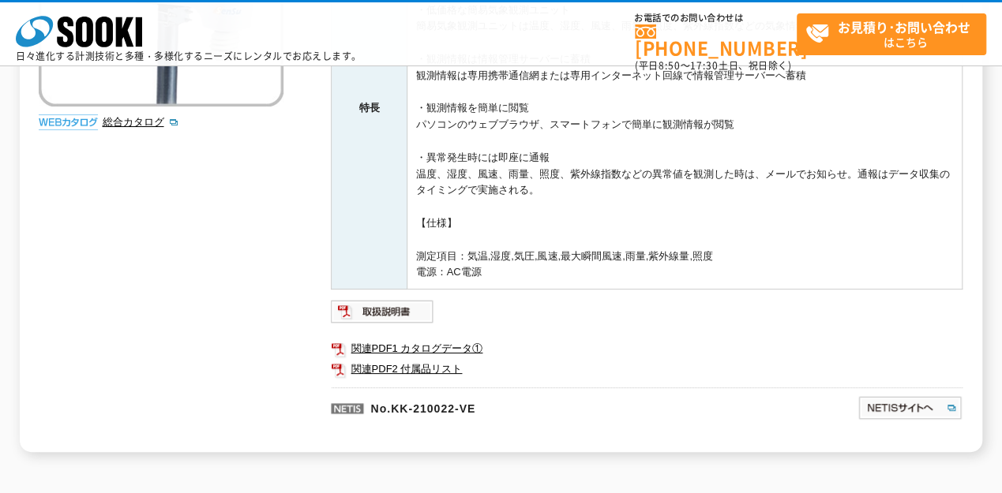
scroll to position [434, 0]
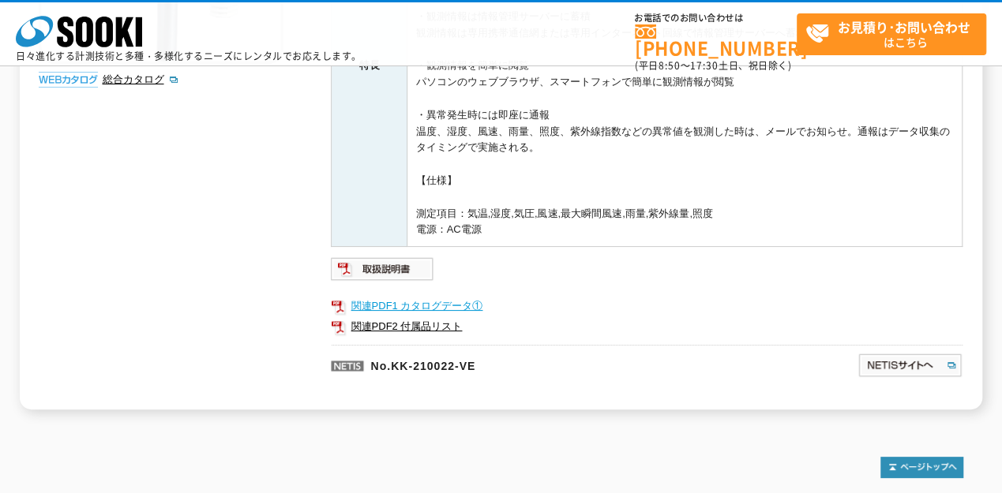
click at [425, 312] on link "関連PDF1 カタログデータ①" at bounding box center [646, 306] width 631 height 21
click at [392, 317] on link "関連PDF2 付属品リスト" at bounding box center [646, 327] width 631 height 21
click at [377, 264] on img at bounding box center [382, 269] width 103 height 25
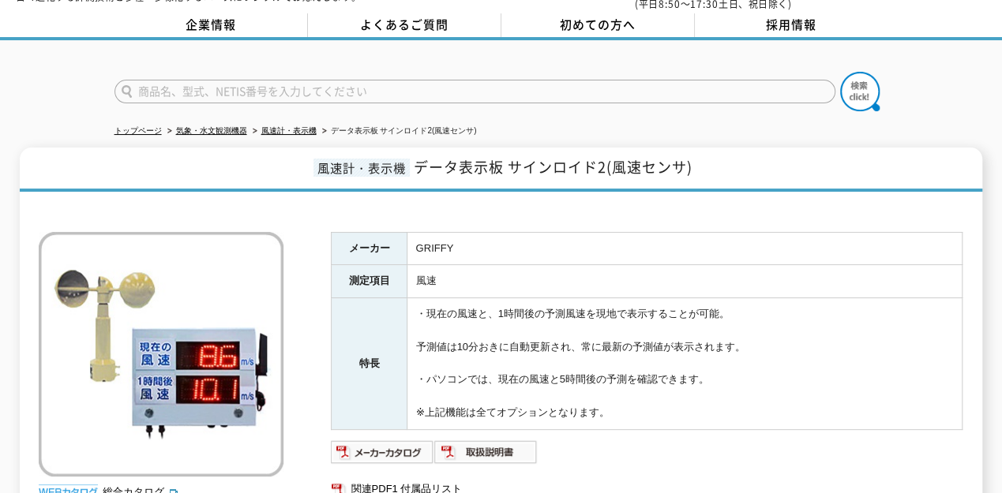
scroll to position [245, 0]
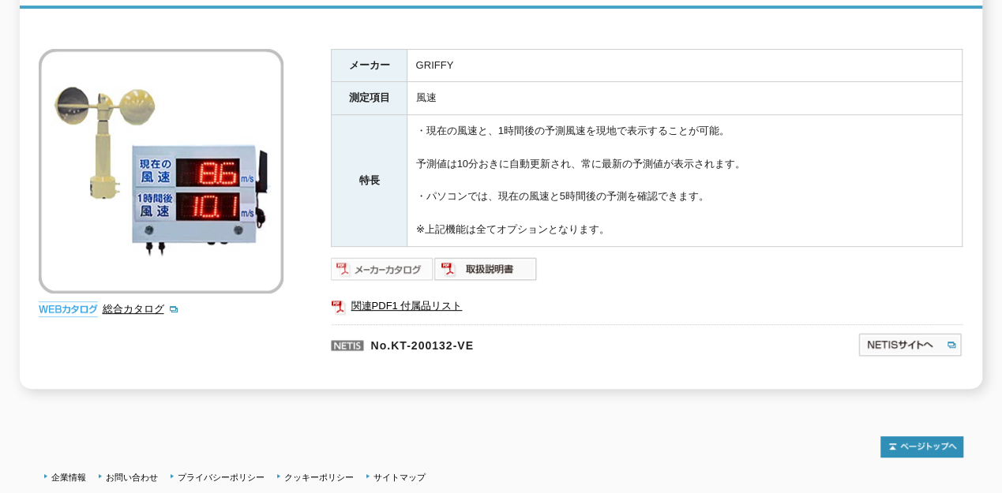
click at [401, 260] on img at bounding box center [382, 269] width 103 height 25
click at [1001, 208] on html "株式会社 ソーキ spMenu 日々進化する計測技術と多種・多様化するニーズにレンタルでお応えします。 お電話でのお問い合わせは 0120-856-990 (…" at bounding box center [501, 183] width 1002 height 857
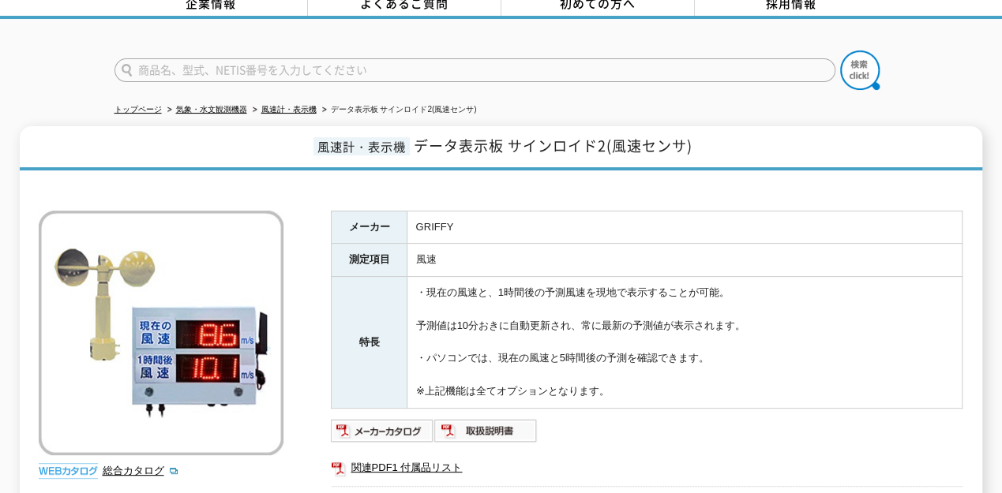
scroll to position [36, 0]
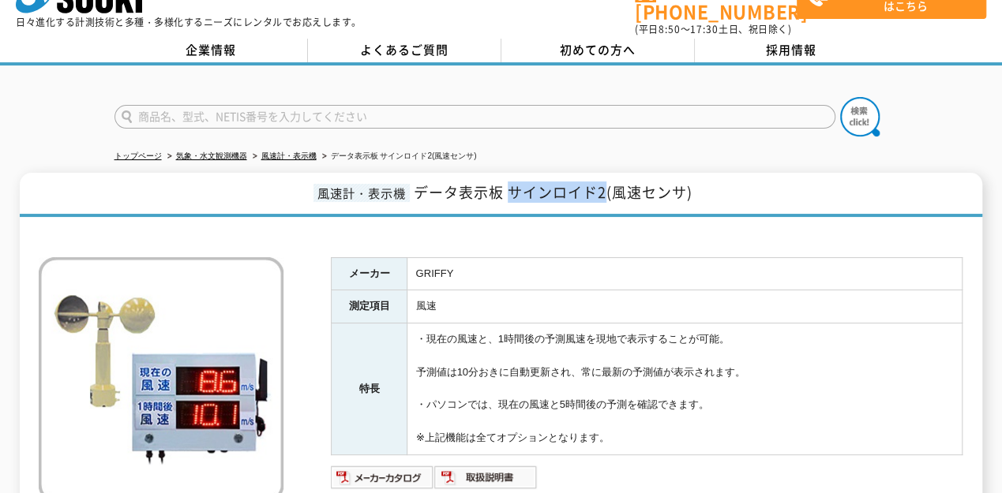
drag, startPoint x: 513, startPoint y: 181, endPoint x: 603, endPoint y: 175, distance: 90.2
click at [603, 182] on span "データ表示板 サインロイド2(風速センサ)" at bounding box center [553, 192] width 279 height 21
copy span "サインロイド2"
click at [384, 465] on img at bounding box center [382, 477] width 103 height 25
click at [478, 467] on img at bounding box center [485, 477] width 103 height 25
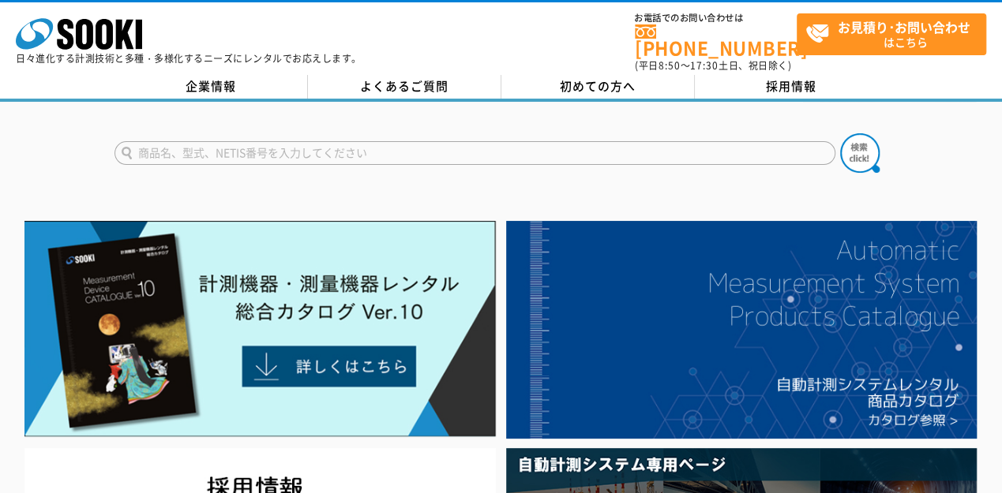
click at [399, 150] on input "text" at bounding box center [474, 153] width 721 height 24
type input "サインロイド"
click at [840, 133] on button at bounding box center [859, 152] width 39 height 39
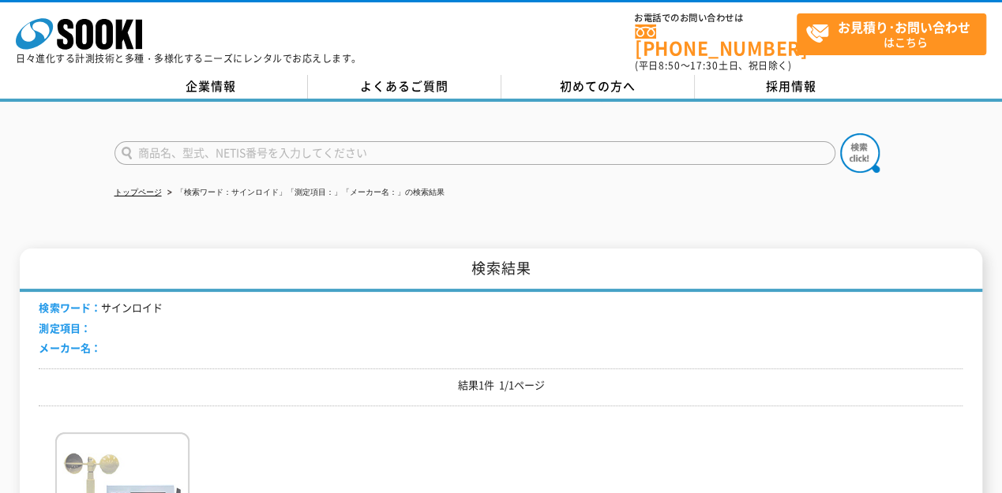
click at [148, 453] on img at bounding box center [122, 502] width 134 height 138
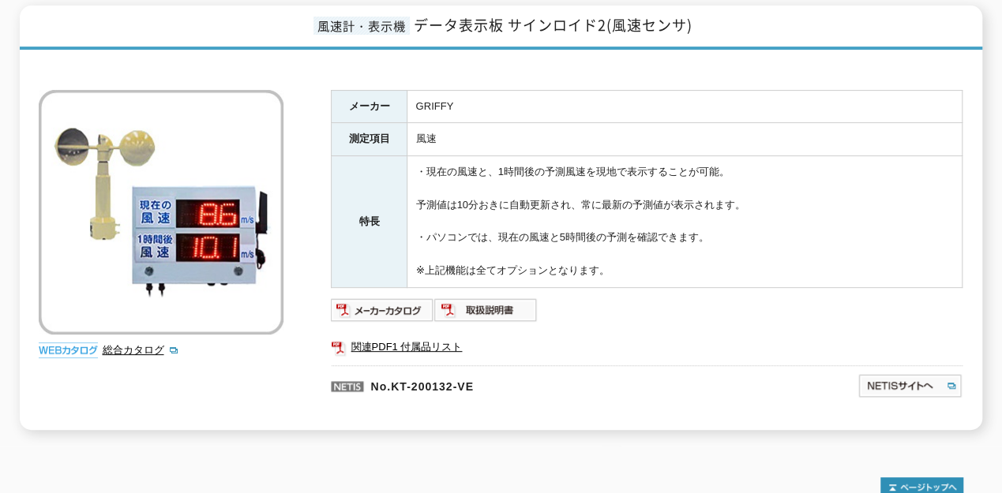
scroll to position [213, 0]
